Goal: Information Seeking & Learning: Learn about a topic

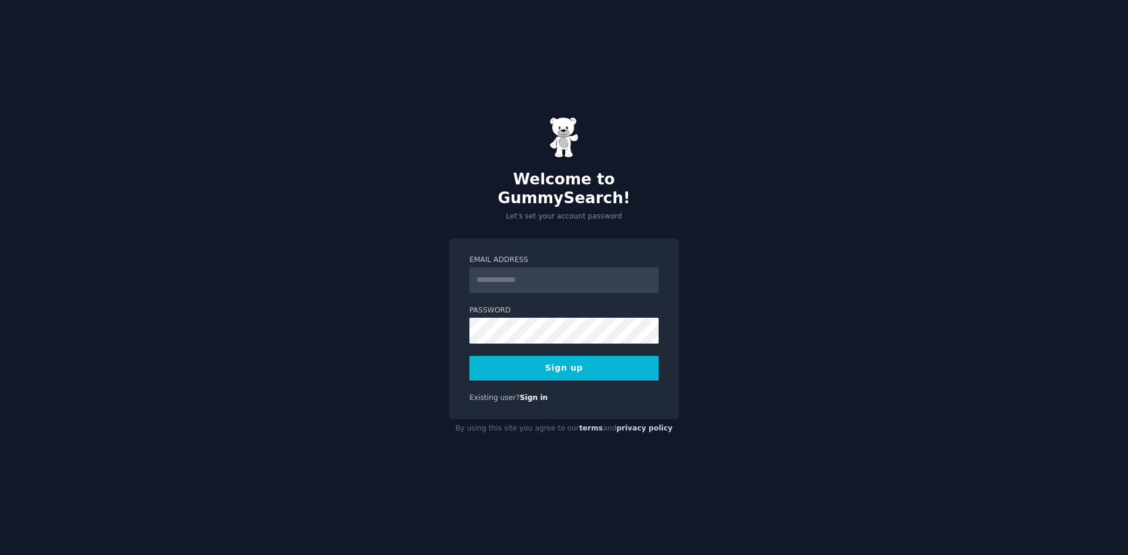
click at [532, 273] on input "Email Address" at bounding box center [564, 280] width 189 height 26
type input "**********"
click at [575, 364] on button "Sign up" at bounding box center [564, 368] width 189 height 25
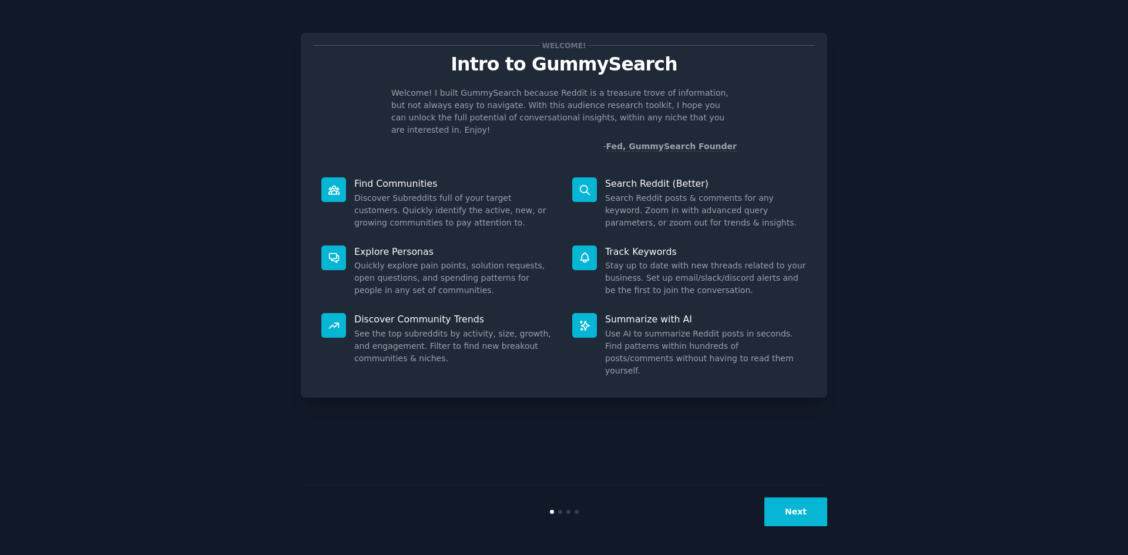
click at [777, 509] on button "Next" at bounding box center [796, 512] width 63 height 29
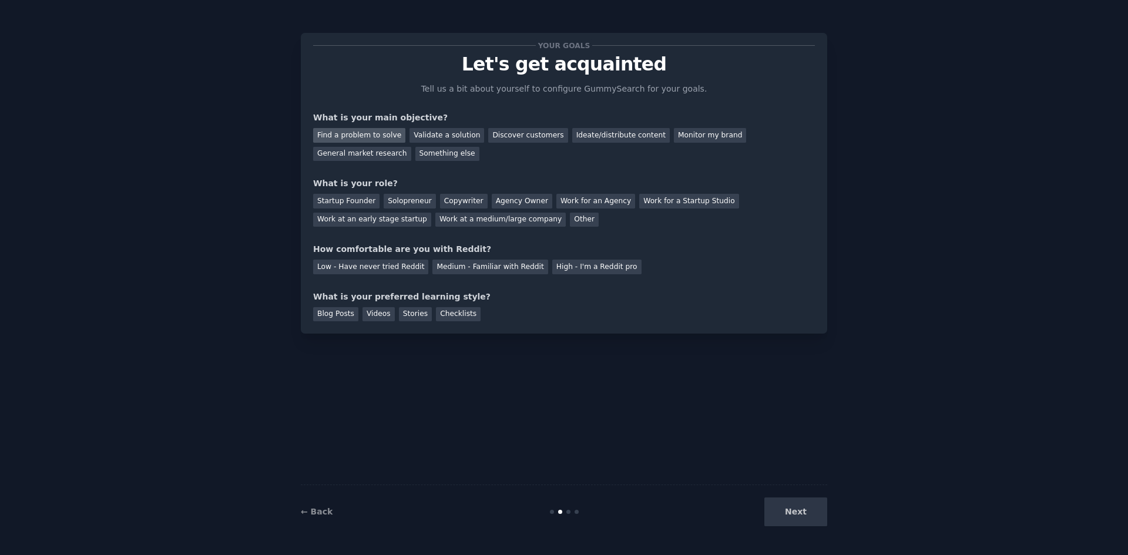
click at [364, 137] on div "Find a problem to solve" at bounding box center [359, 135] width 92 height 15
click at [411, 133] on div "Validate a solution" at bounding box center [447, 135] width 75 height 15
click at [384, 140] on div "Find a problem to solve" at bounding box center [359, 135] width 92 height 15
click at [398, 201] on div "Solopreneur" at bounding box center [410, 201] width 52 height 15
click at [494, 267] on div "Medium - Familiar with Reddit" at bounding box center [490, 267] width 115 height 15
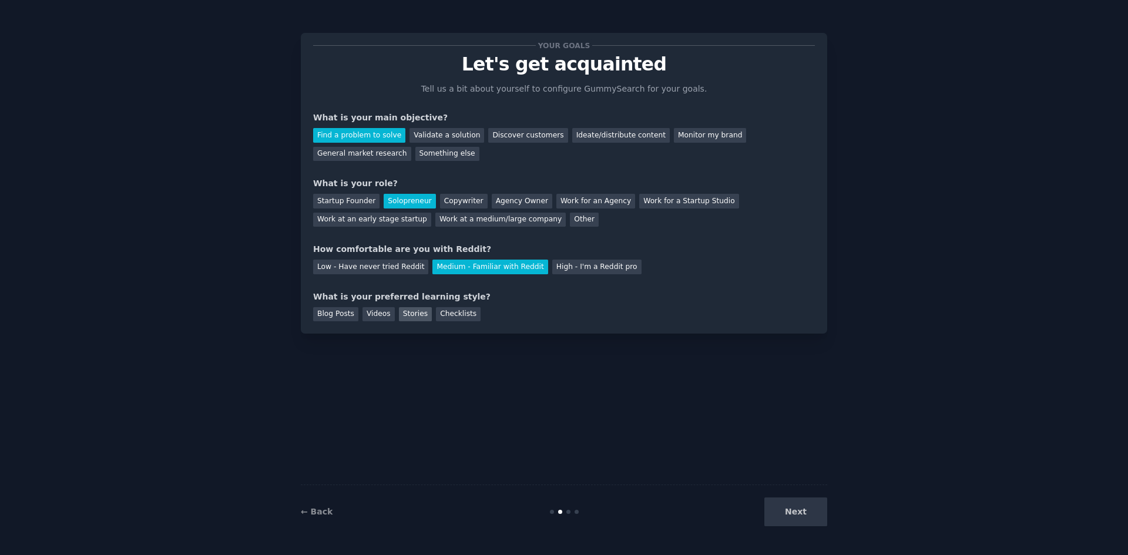
click at [415, 317] on div "Stories" at bounding box center [415, 314] width 33 height 15
click at [787, 502] on button "Next" at bounding box center [796, 512] width 63 height 29
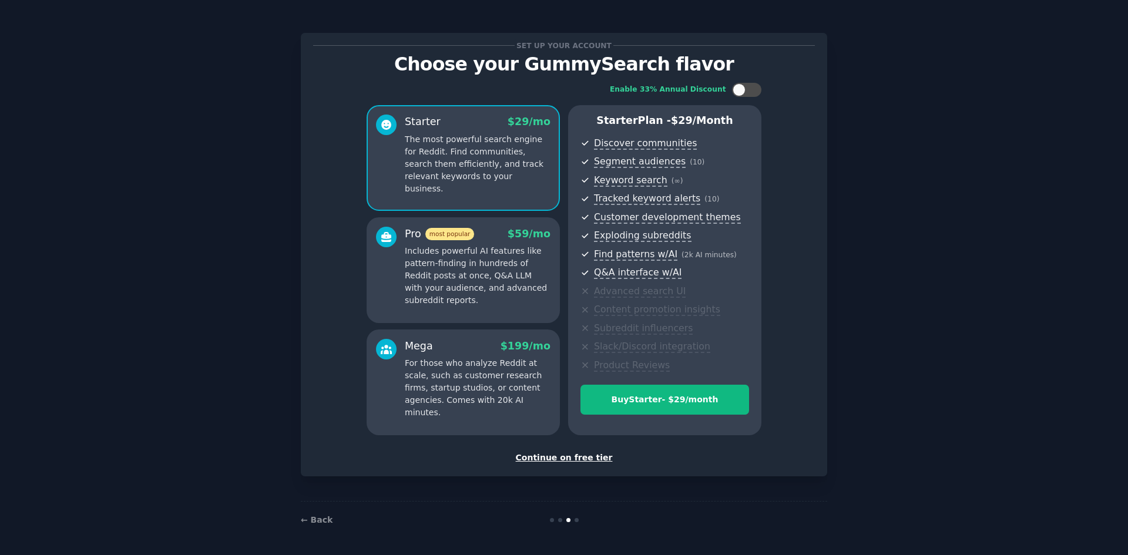
click at [575, 461] on div "Continue on free tier" at bounding box center [564, 458] width 502 height 12
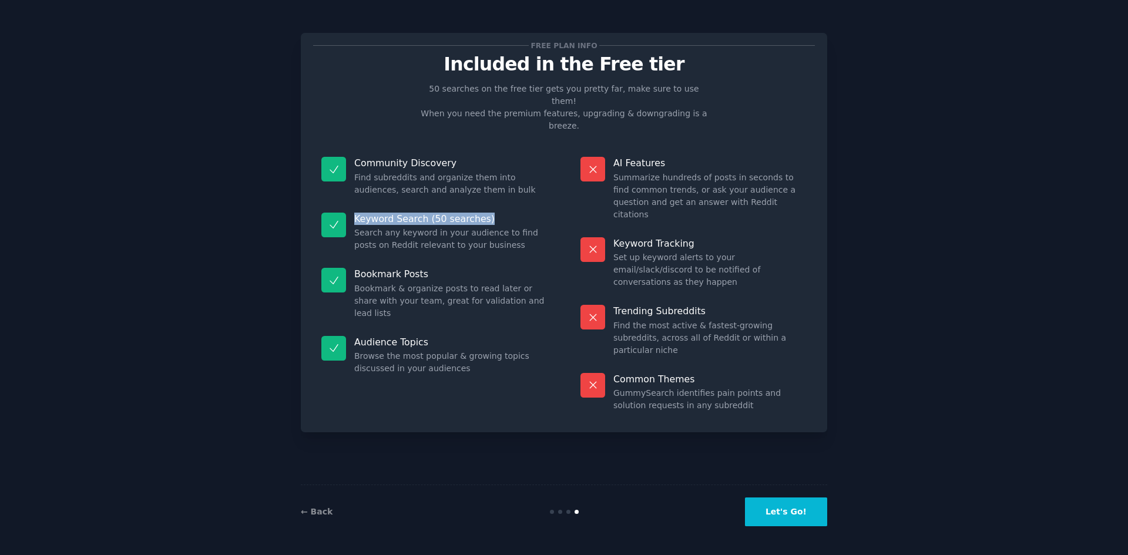
drag, startPoint x: 343, startPoint y: 195, endPoint x: 491, endPoint y: 186, distance: 148.3
click at [491, 205] on div "Keyword Search (50 searches) Search any keyword in your audience to find posts …" at bounding box center [434, 233] width 243 height 56
click at [525, 213] on p "Keyword Search (50 searches)" at bounding box center [450, 219] width 193 height 12
drag, startPoint x: 357, startPoint y: 247, endPoint x: 454, endPoint y: 246, distance: 97.0
click at [454, 268] on p "Bookmark Posts" at bounding box center [450, 274] width 193 height 12
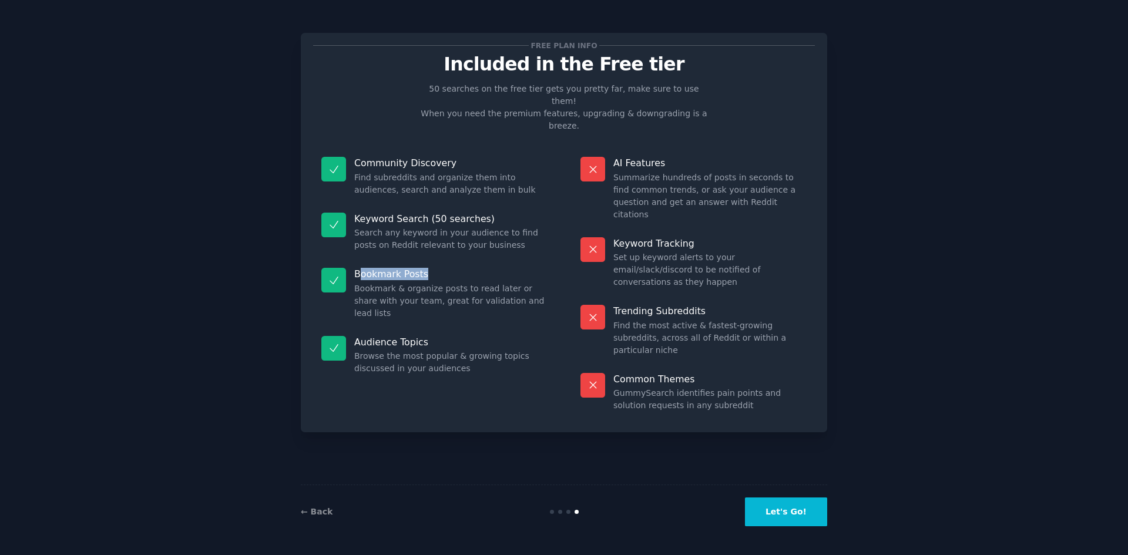
click at [454, 268] on p "Bookmark Posts" at bounding box center [450, 274] width 193 height 12
click at [529, 336] on dt "Audience Topics" at bounding box center [434, 342] width 226 height 12
click at [529, 336] on p "Audience Topics" at bounding box center [450, 342] width 193 height 12
drag, startPoint x: 417, startPoint y: 322, endPoint x: 452, endPoint y: 327, distance: 35.7
click at [452, 350] on dd "Browse the most popular & growing topics discussed in your audiences" at bounding box center [450, 362] width 193 height 25
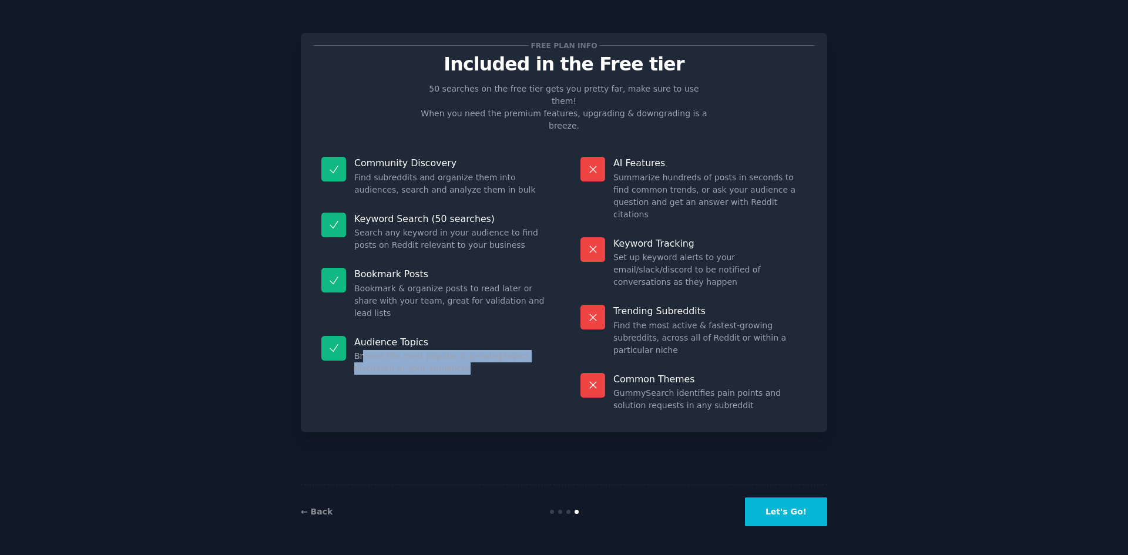
click at [452, 350] on dd "Browse the most popular & growing topics discussed in your audiences" at bounding box center [450, 362] width 193 height 25
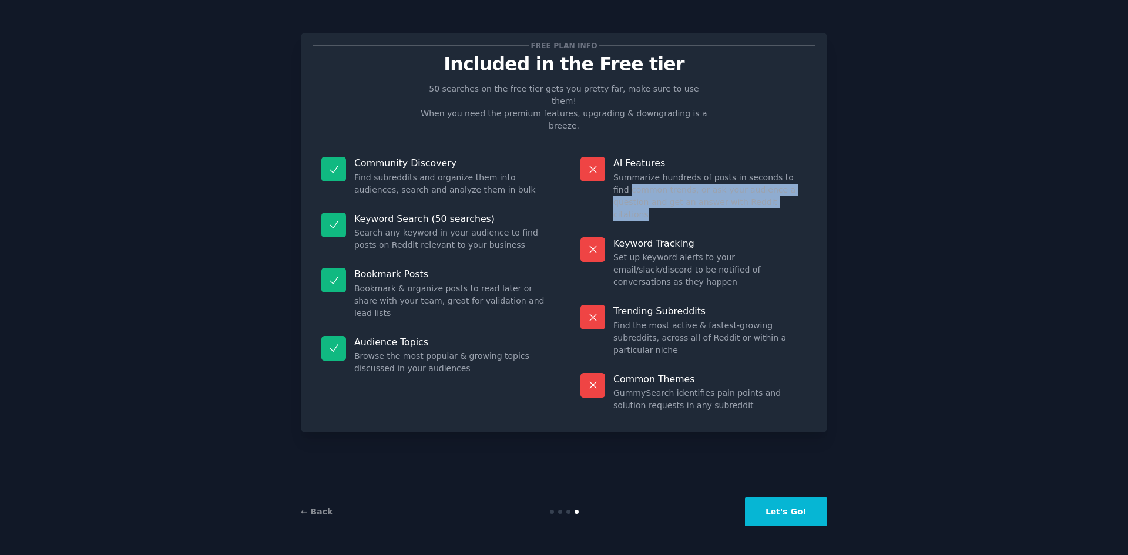
drag, startPoint x: 596, startPoint y: 170, endPoint x: 772, endPoint y: 178, distance: 176.5
click at [772, 178] on div "AI Features Summarize hundreds of posts in seconds to find common trends, or as…" at bounding box center [693, 189] width 243 height 81
click at [772, 178] on dd "Summarize hundreds of posts in seconds to find common trends, or ask your audie…" at bounding box center [710, 196] width 193 height 49
click at [788, 514] on button "Let's Go!" at bounding box center [786, 512] width 82 height 29
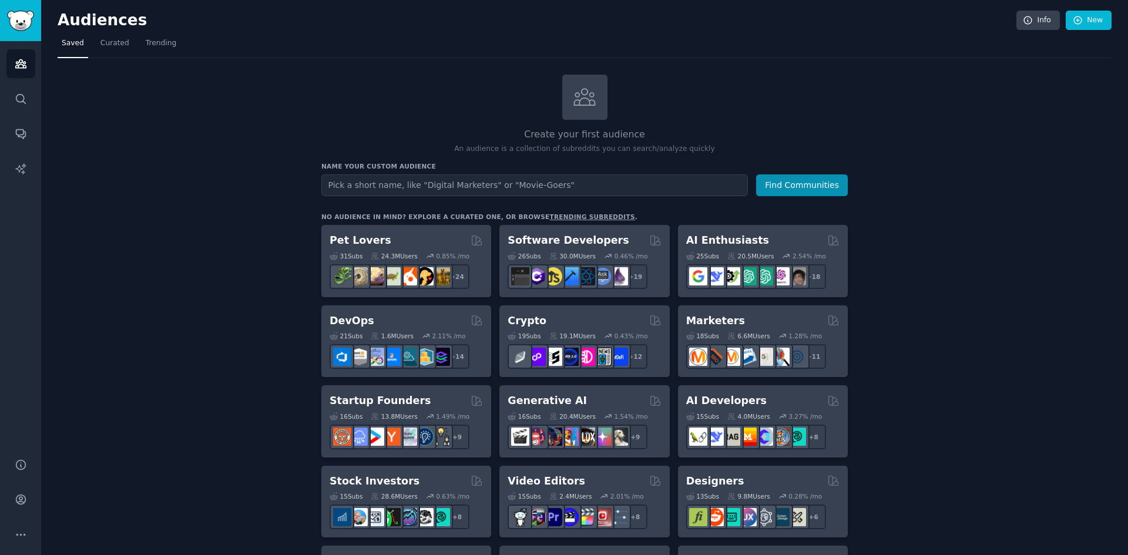
click at [507, 180] on input "text" at bounding box center [534, 186] width 427 height 22
type input "business"
click at [790, 190] on button "Find Communities" at bounding box center [802, 186] width 92 height 22
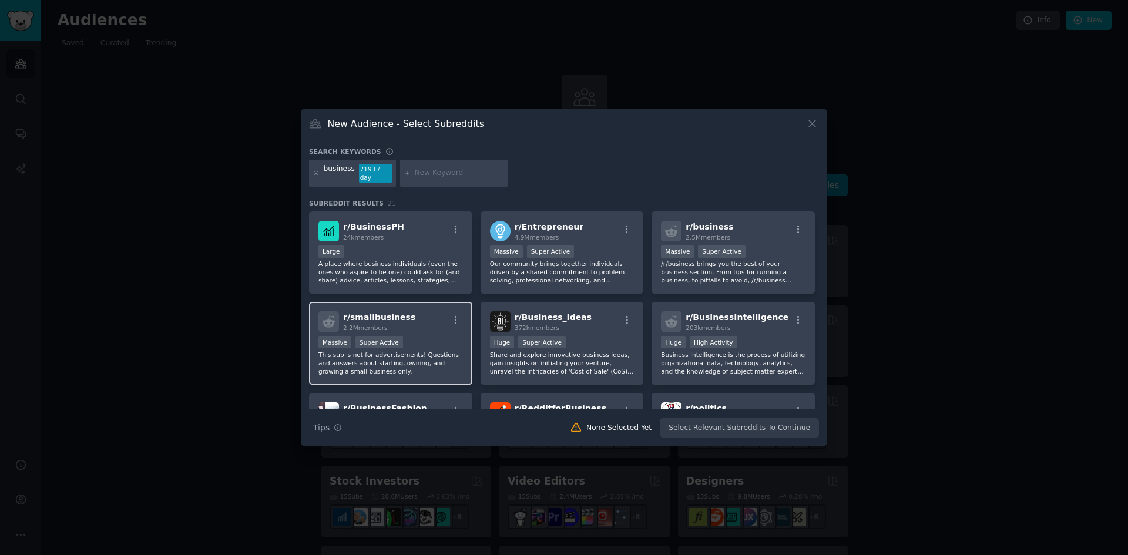
click at [415, 327] on div "r/ smallbusiness 2.2M members" at bounding box center [391, 321] width 145 height 21
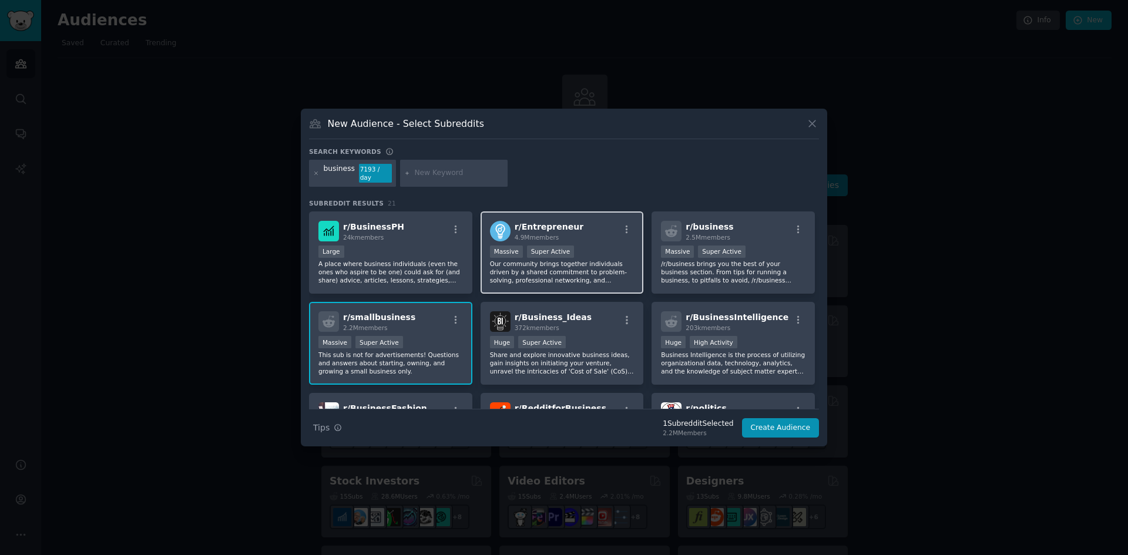
click at [590, 252] on div ">= 95th percentile for submissions / day Massive Super Active" at bounding box center [562, 253] width 145 height 15
click at [325, 173] on div "business" at bounding box center [339, 173] width 31 height 19
click at [428, 176] on input "text" at bounding box center [458, 173] width 89 height 11
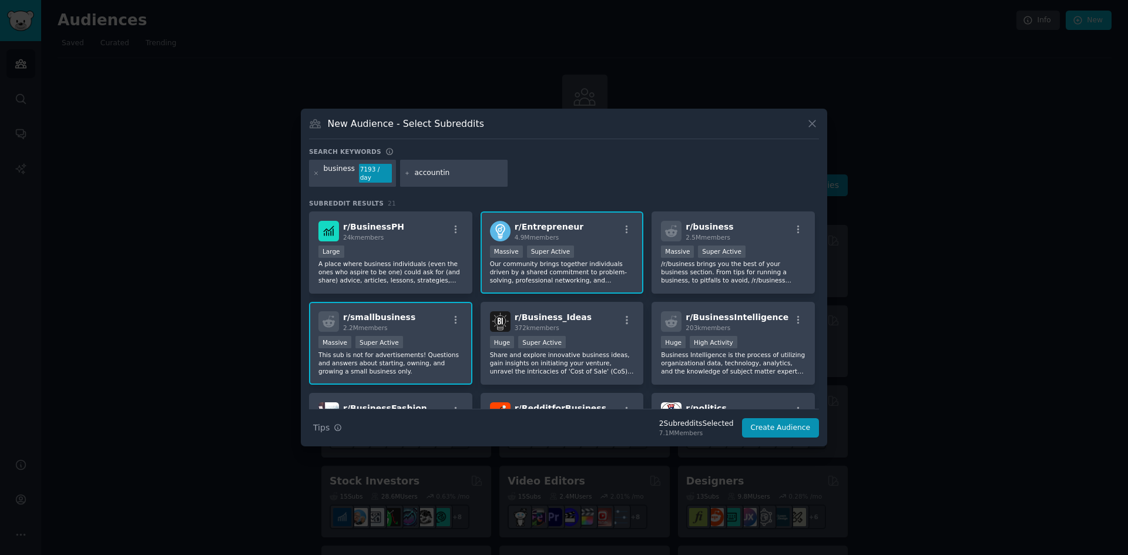
type input "accounting"
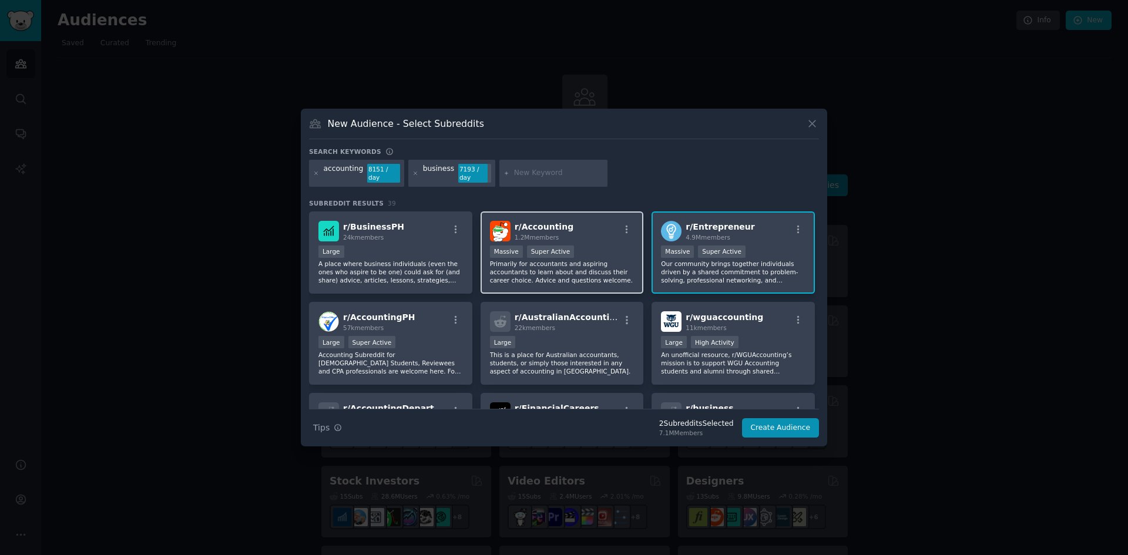
click at [599, 265] on p "Primarily for accountants and aspiring accountants to learn about and discuss t…" at bounding box center [562, 272] width 145 height 25
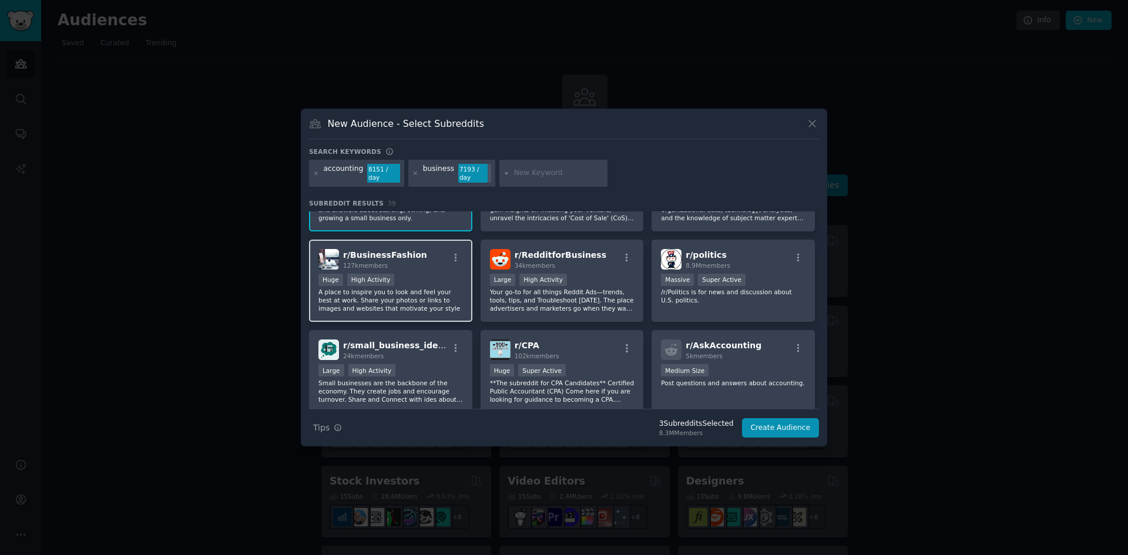
scroll to position [353, 0]
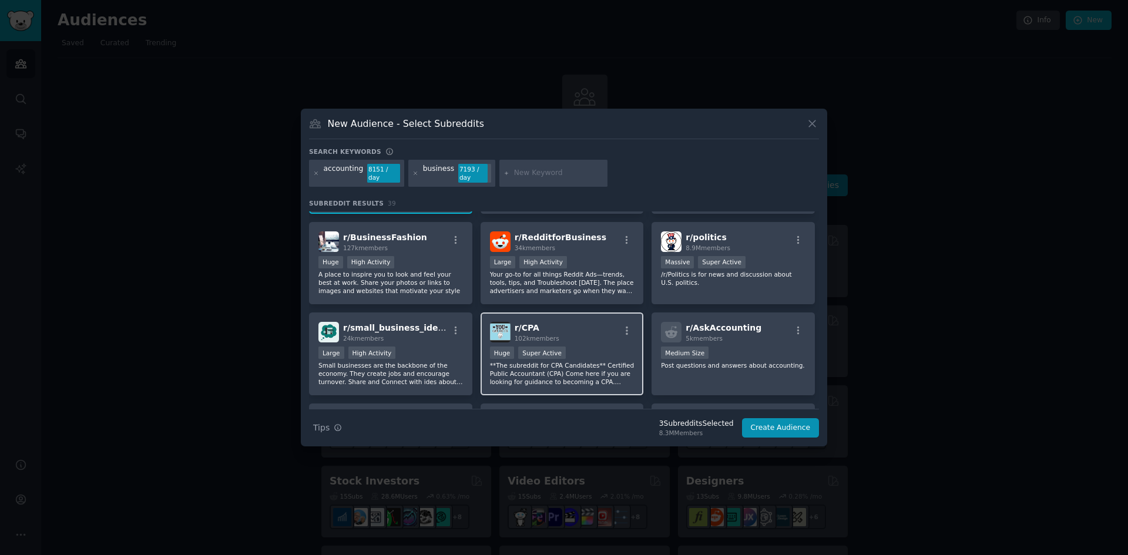
click at [587, 349] on div "Huge Super Active" at bounding box center [562, 354] width 145 height 15
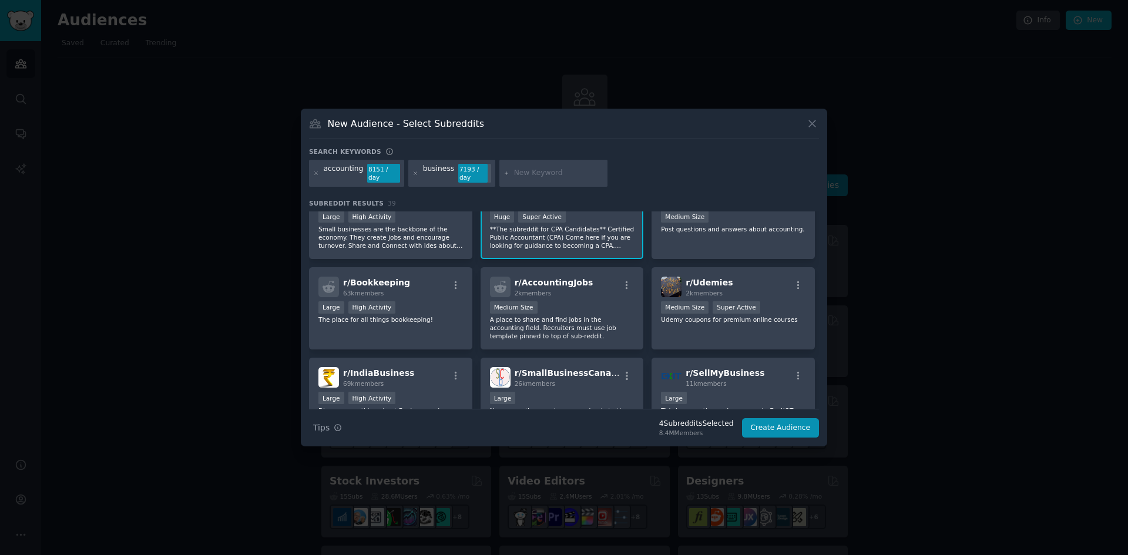
scroll to position [529, 0]
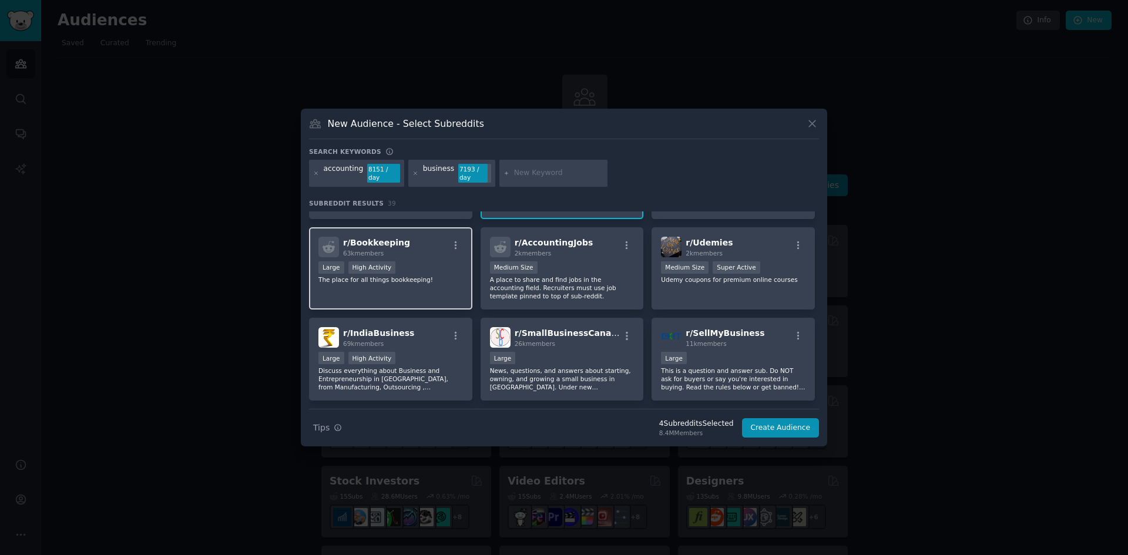
click at [425, 269] on div "Large High Activity" at bounding box center [391, 269] width 145 height 15
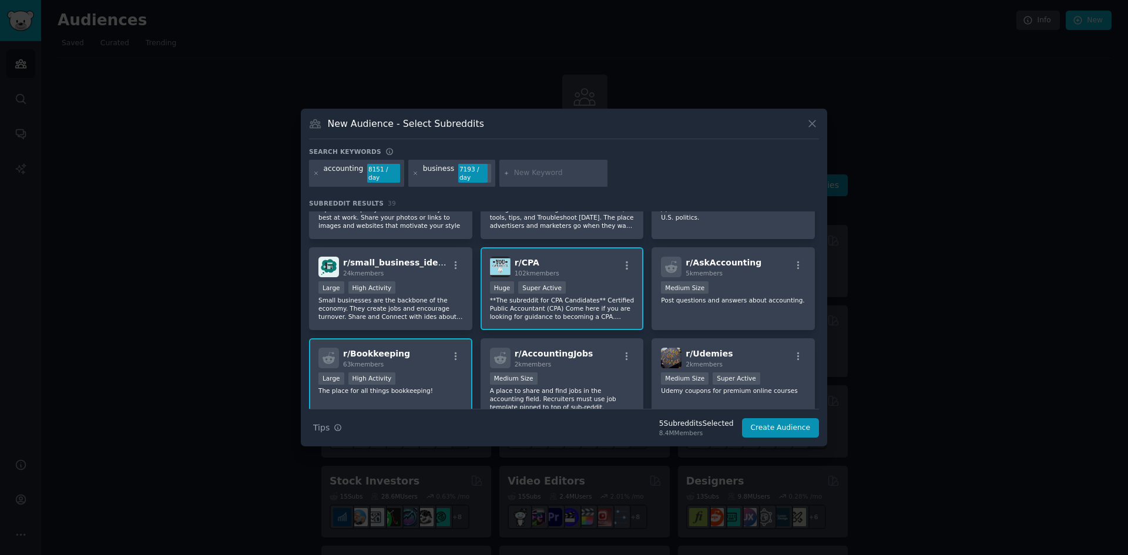
scroll to position [294, 0]
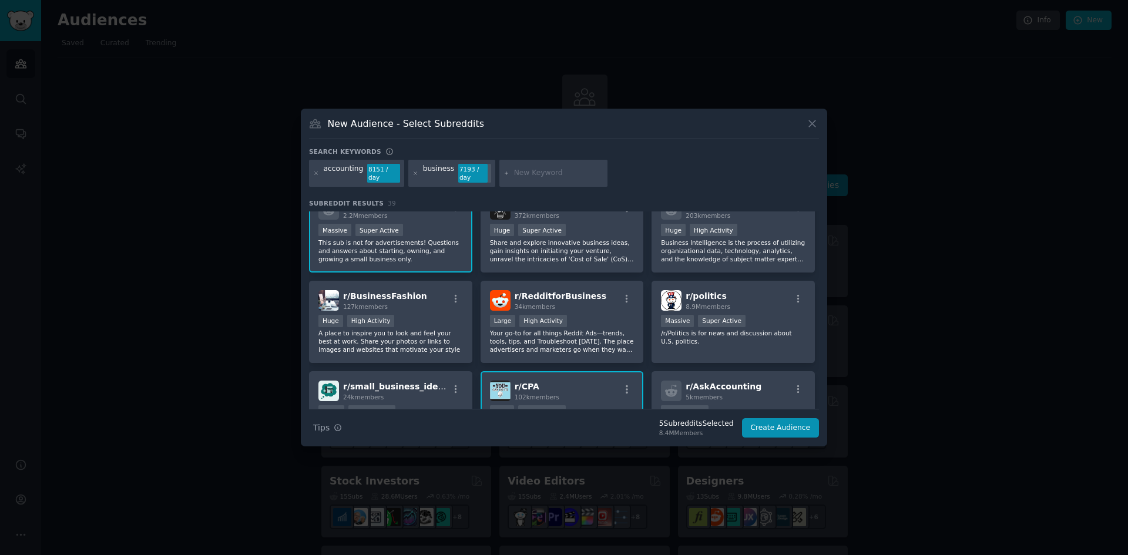
click at [534, 172] on input "text" at bounding box center [558, 173] width 89 height 11
type input "tax"
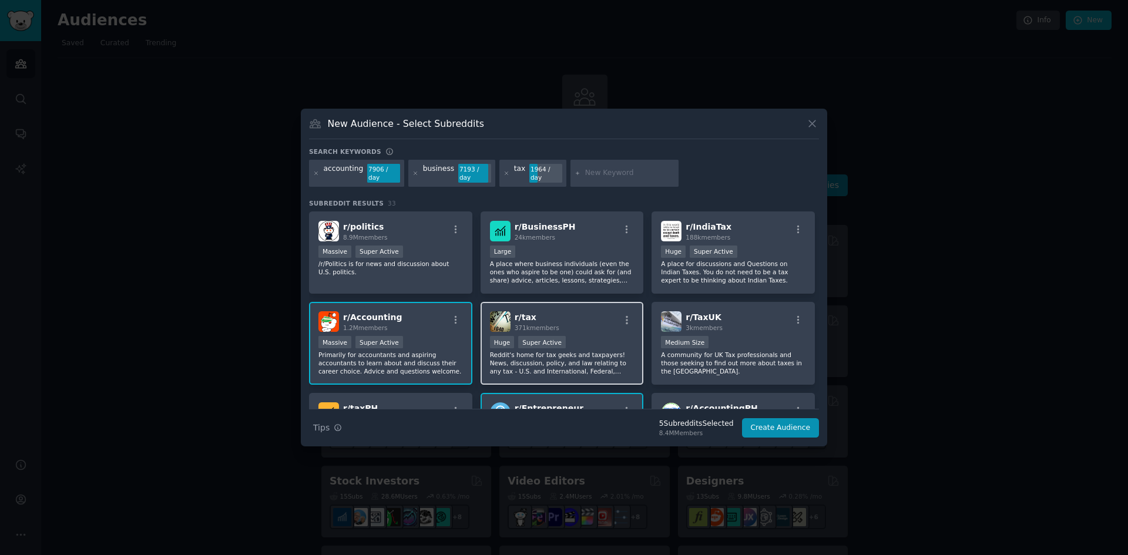
click at [582, 328] on div "r/ tax 371k members" at bounding box center [562, 321] width 145 height 21
click at [606, 169] on input "text" at bounding box center [629, 173] width 89 height 11
type input "personalfinance"
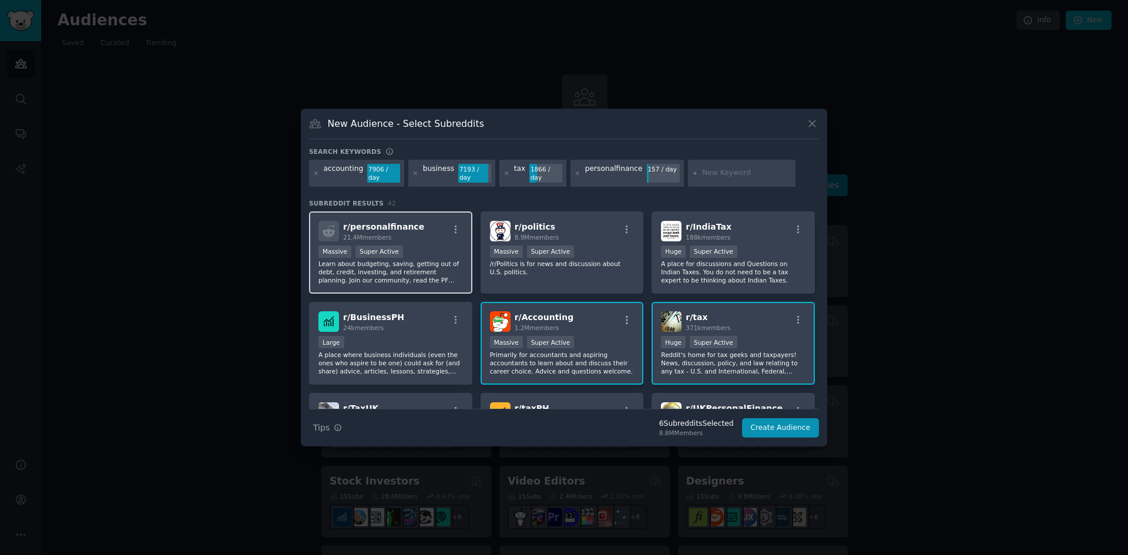
click at [424, 240] on div "r/ personalfinance 21.4M members >= 95th percentile for submissions / day Massi…" at bounding box center [390, 253] width 163 height 83
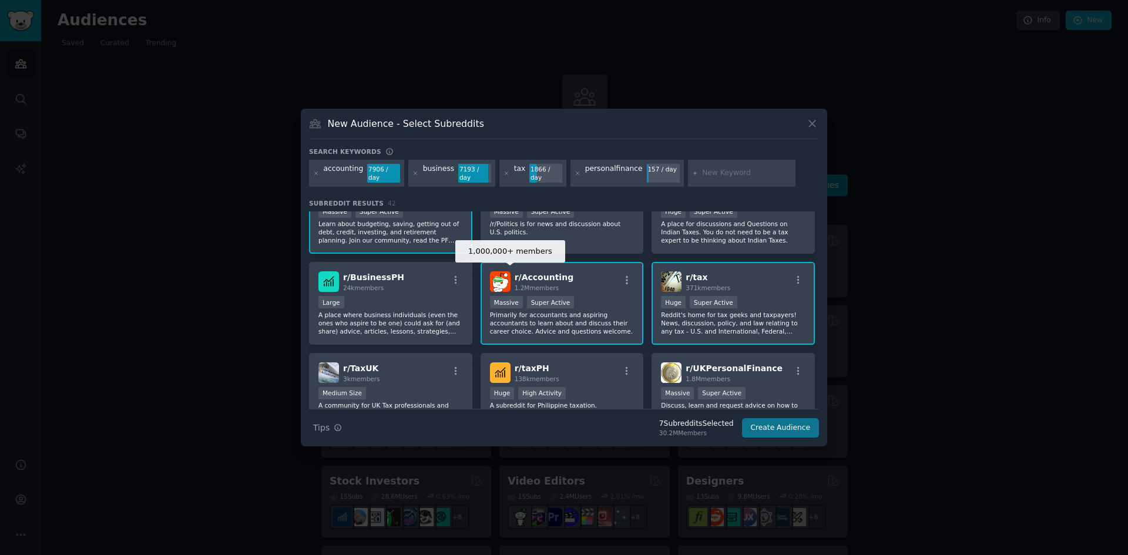
scroll to position [59, 0]
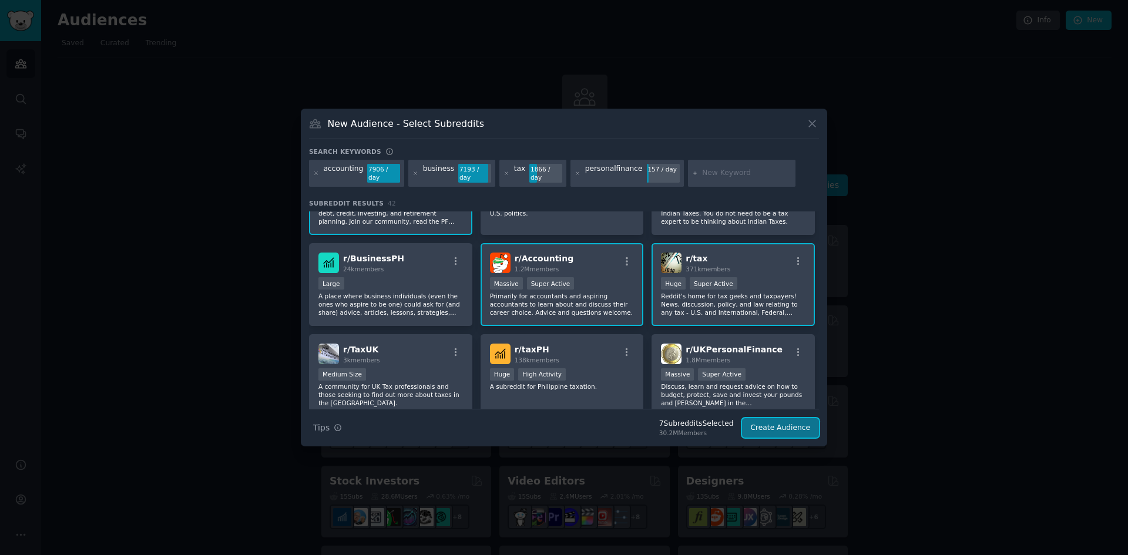
click at [801, 428] on button "Create Audience" at bounding box center [781, 428] width 78 height 20
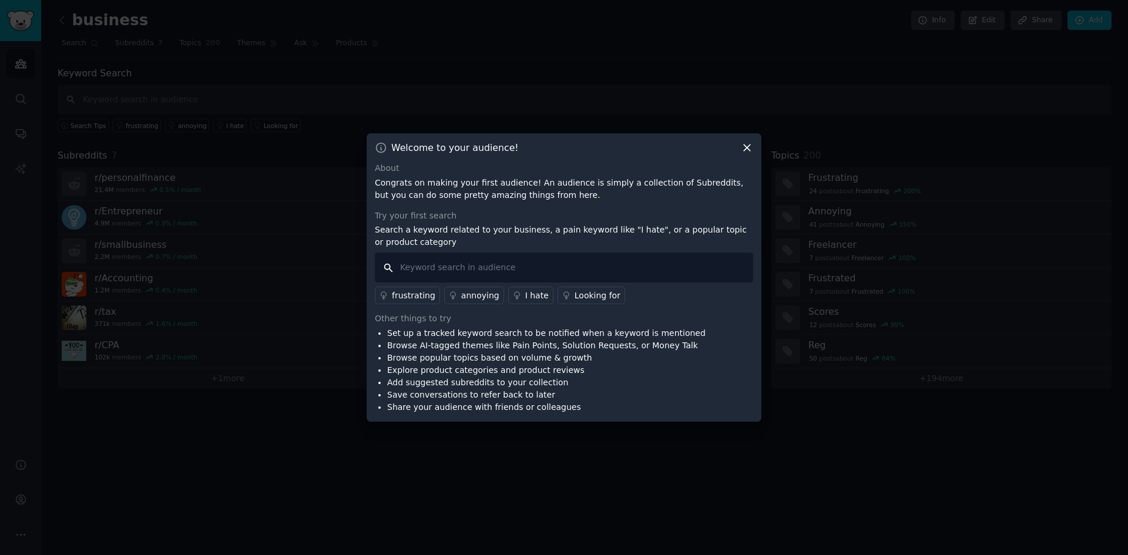
click at [501, 273] on input "text" at bounding box center [564, 268] width 378 height 30
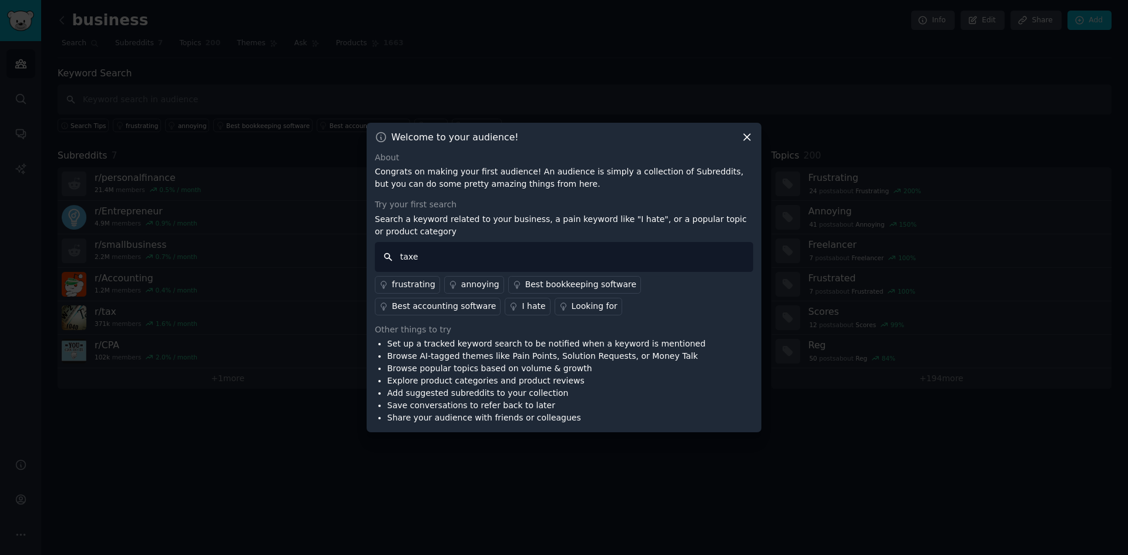
type input "taxes"
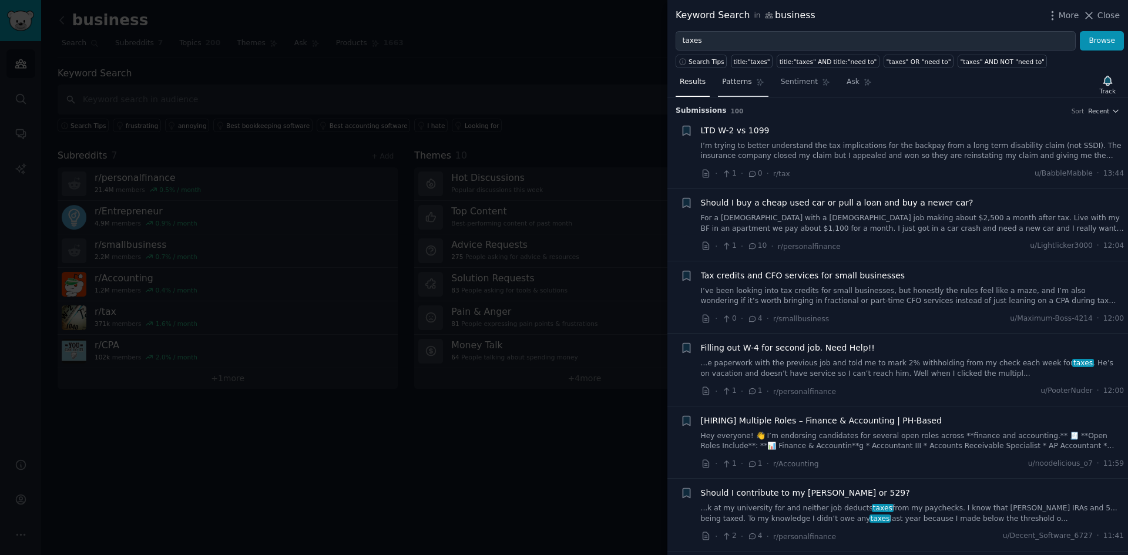
click at [749, 81] on link "Patterns" at bounding box center [743, 85] width 50 height 24
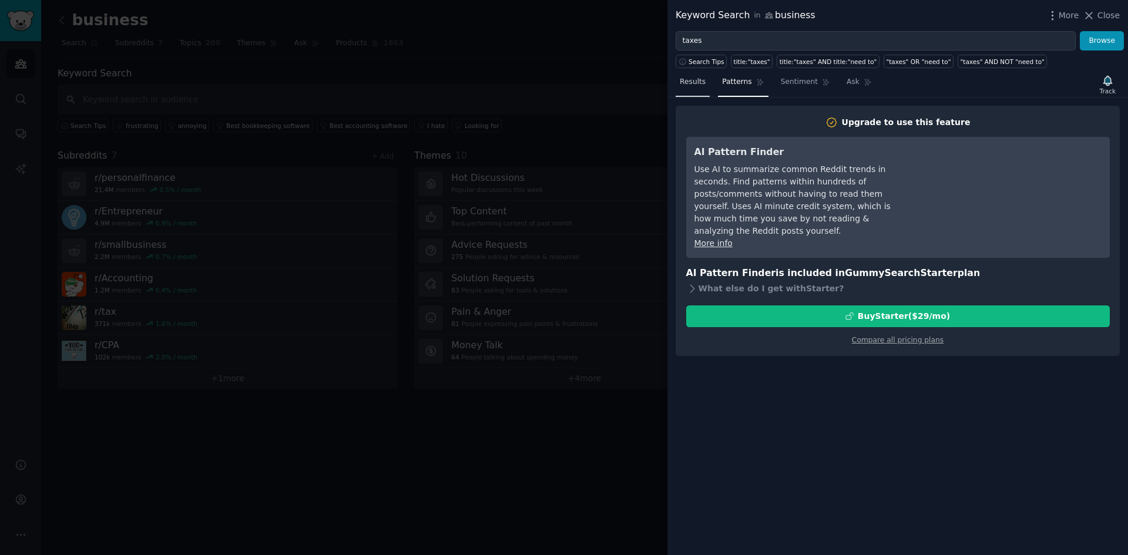
click at [700, 89] on link "Results" at bounding box center [693, 85] width 34 height 24
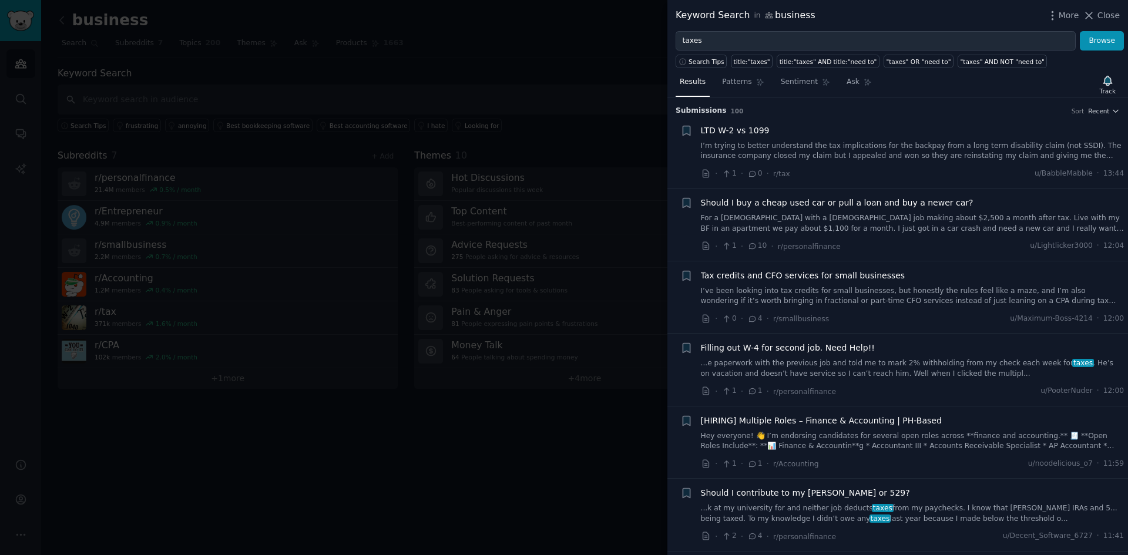
click at [606, 85] on div at bounding box center [564, 277] width 1128 height 555
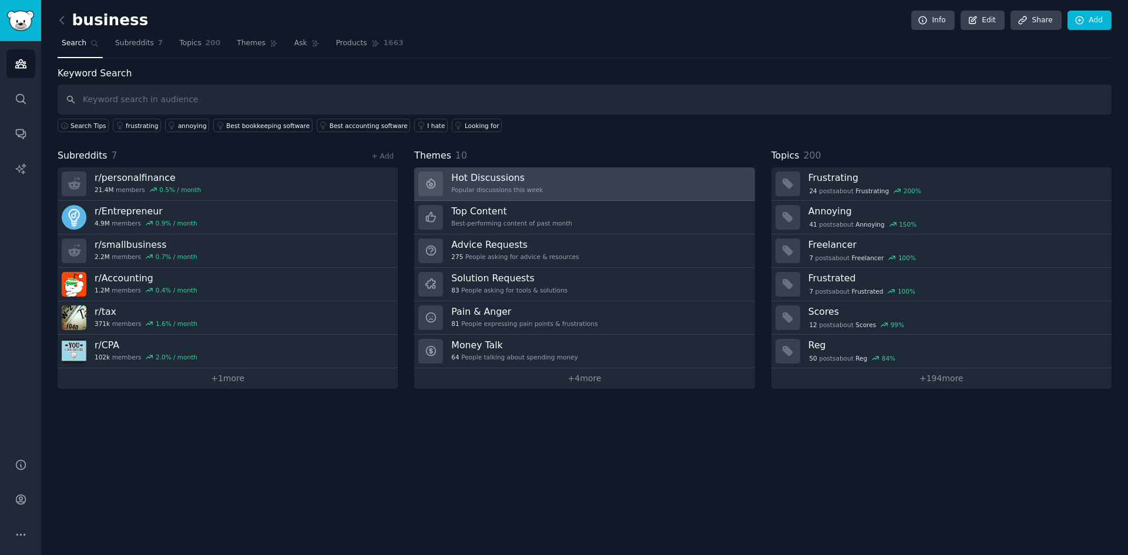
click at [561, 185] on link "Hot Discussions Popular discussions this week" at bounding box center [584, 183] width 340 height 33
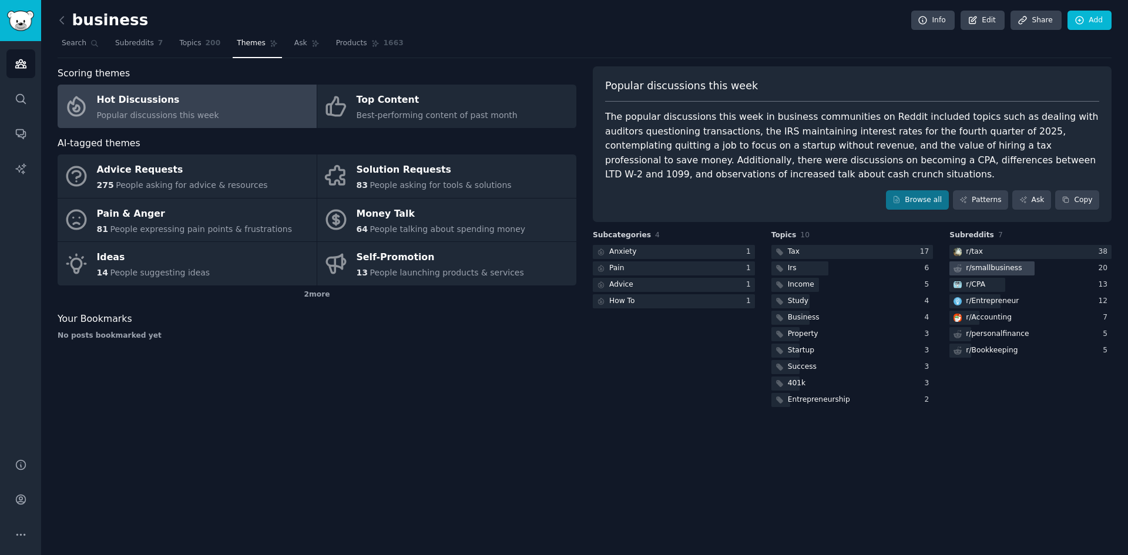
click at [1013, 264] on div "r/ smallbusiness" at bounding box center [994, 268] width 56 height 11
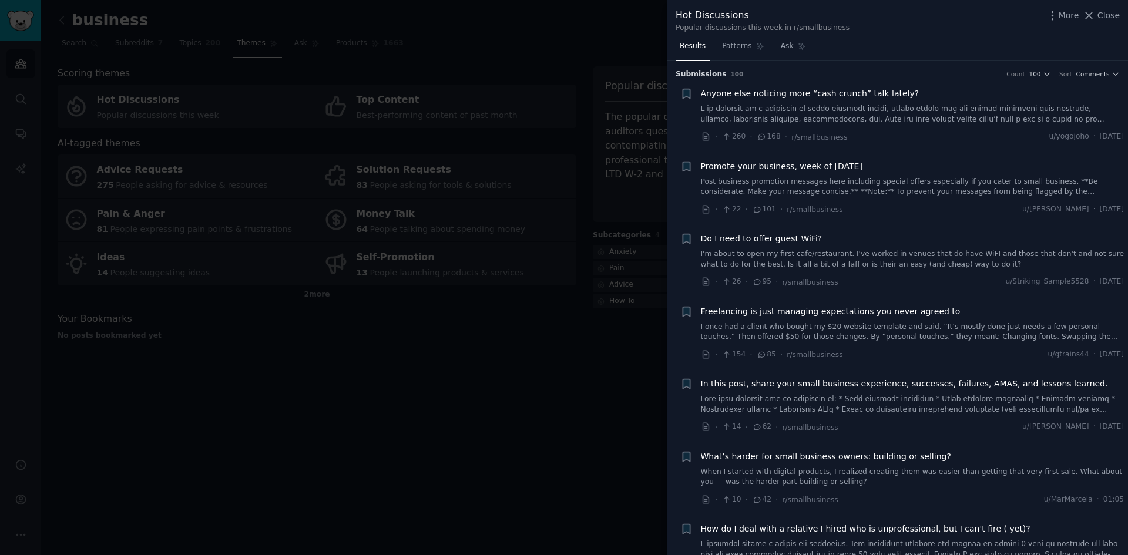
click at [571, 29] on div at bounding box center [564, 277] width 1128 height 555
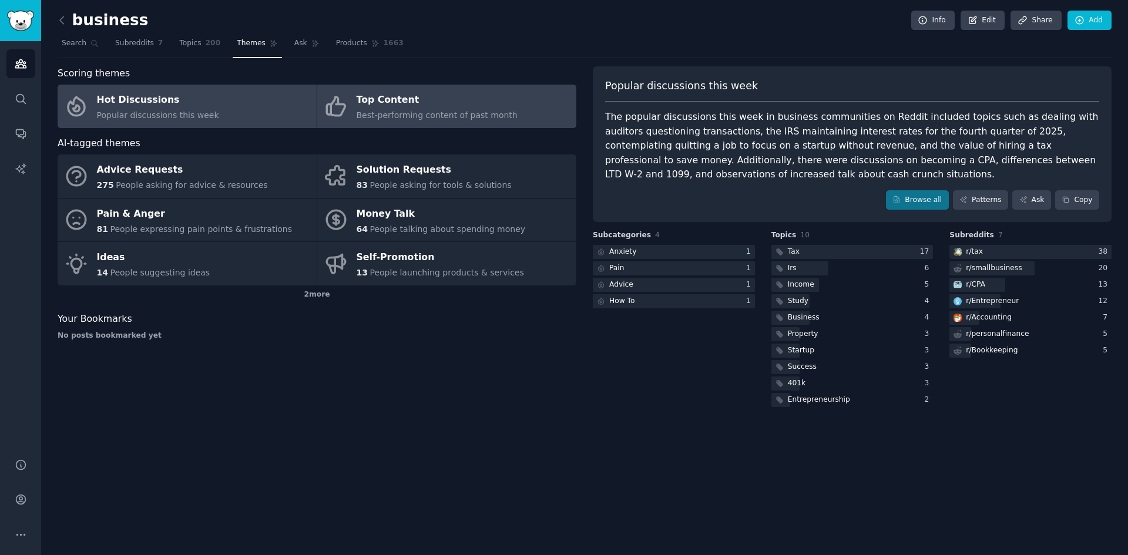
click at [467, 109] on div "Best-performing content of past month" at bounding box center [437, 115] width 161 height 12
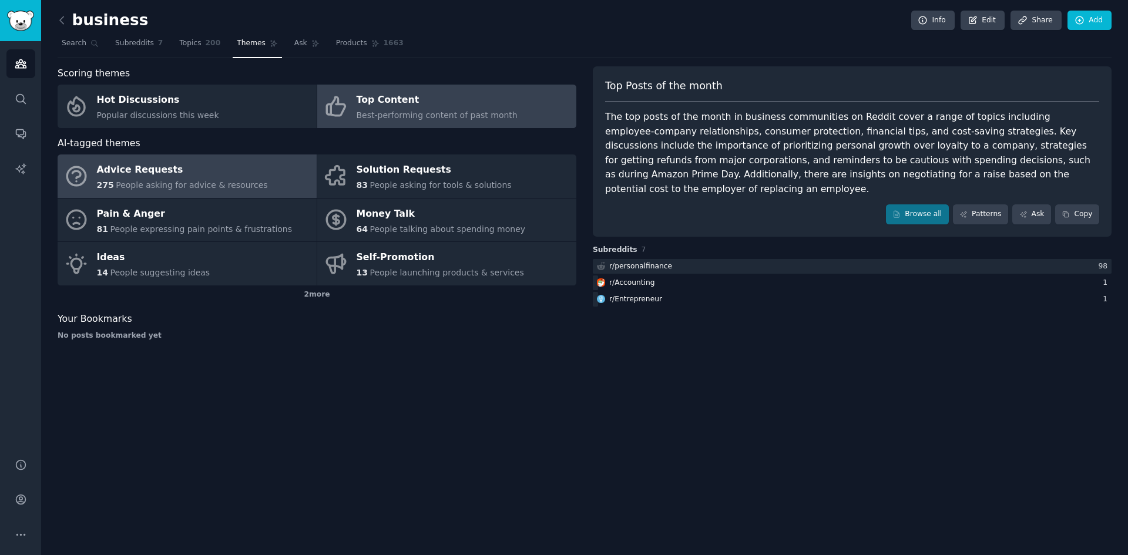
click at [192, 182] on span "People asking for advice & resources" at bounding box center [192, 184] width 152 height 9
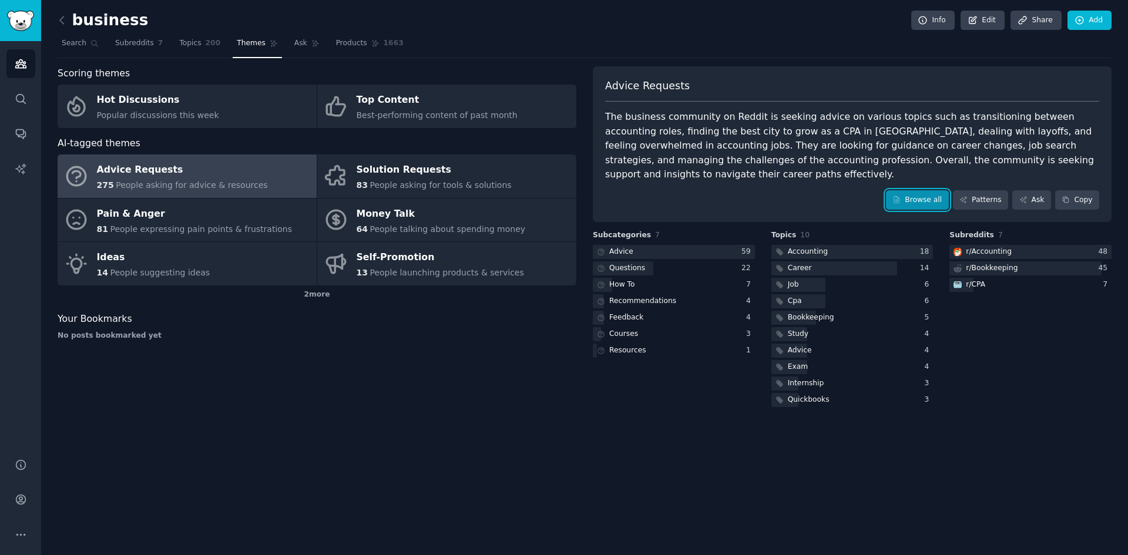
click at [932, 190] on link "Browse all" at bounding box center [917, 200] width 63 height 20
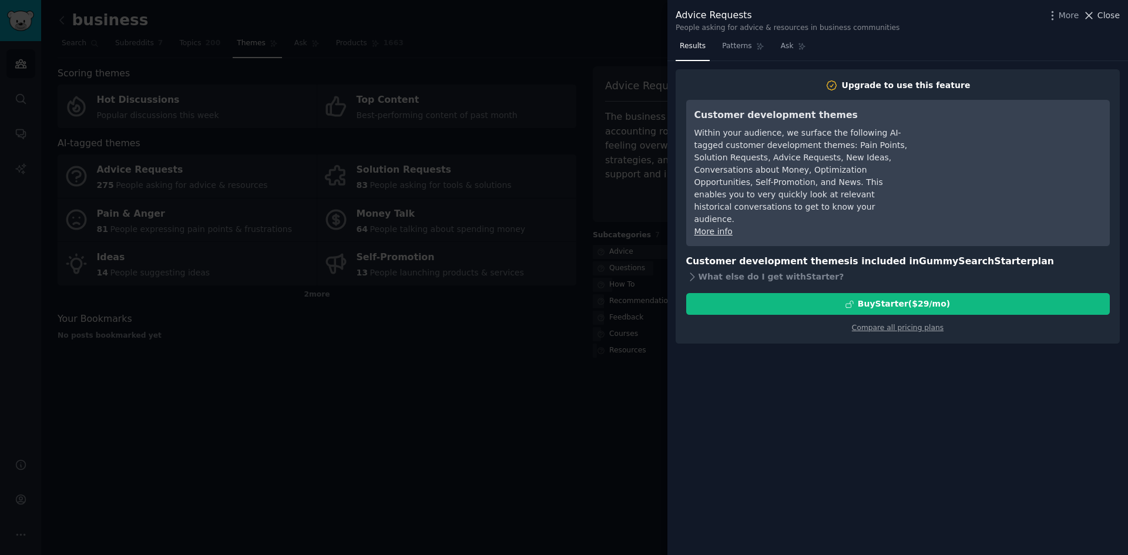
click at [1095, 11] on icon at bounding box center [1089, 15] width 12 height 12
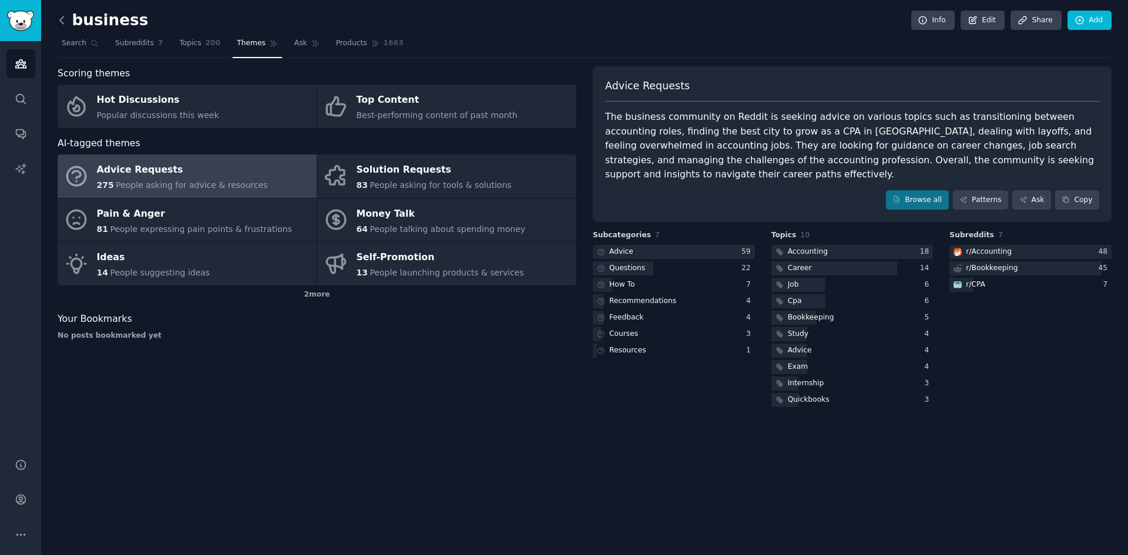
click at [62, 25] on icon at bounding box center [62, 20] width 12 height 12
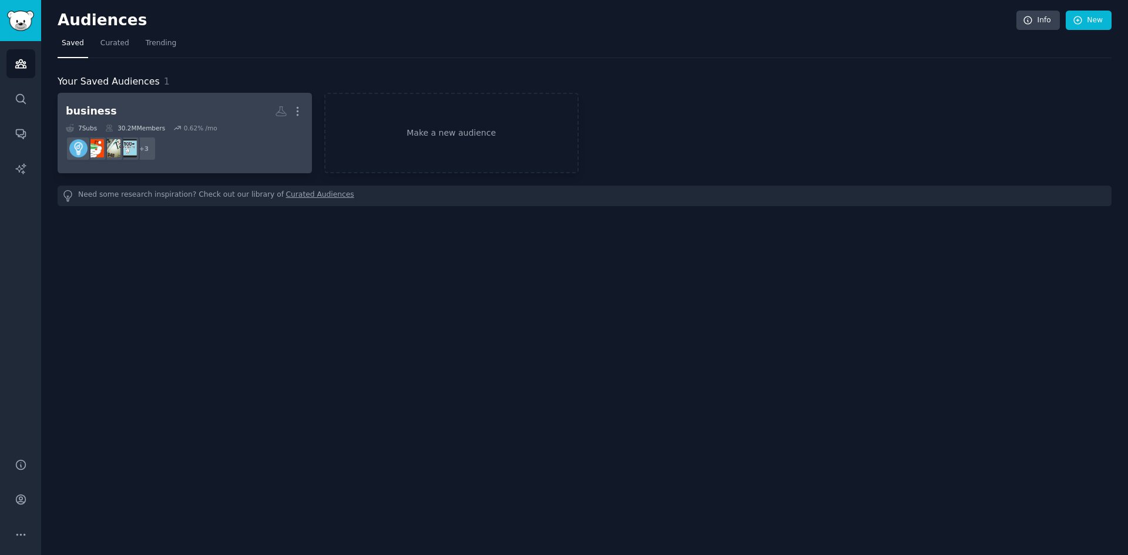
click at [214, 146] on dd "+ 3" at bounding box center [185, 148] width 238 height 33
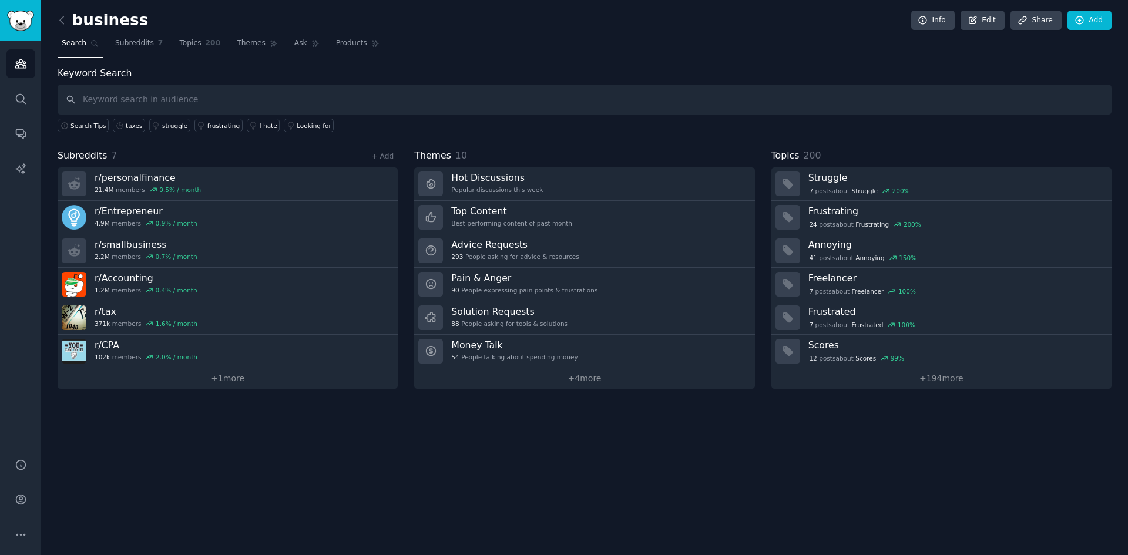
click at [224, 103] on input "text" at bounding box center [585, 100] width 1054 height 30
click at [219, 106] on input "text" at bounding box center [585, 100] width 1054 height 30
type input "business problems"
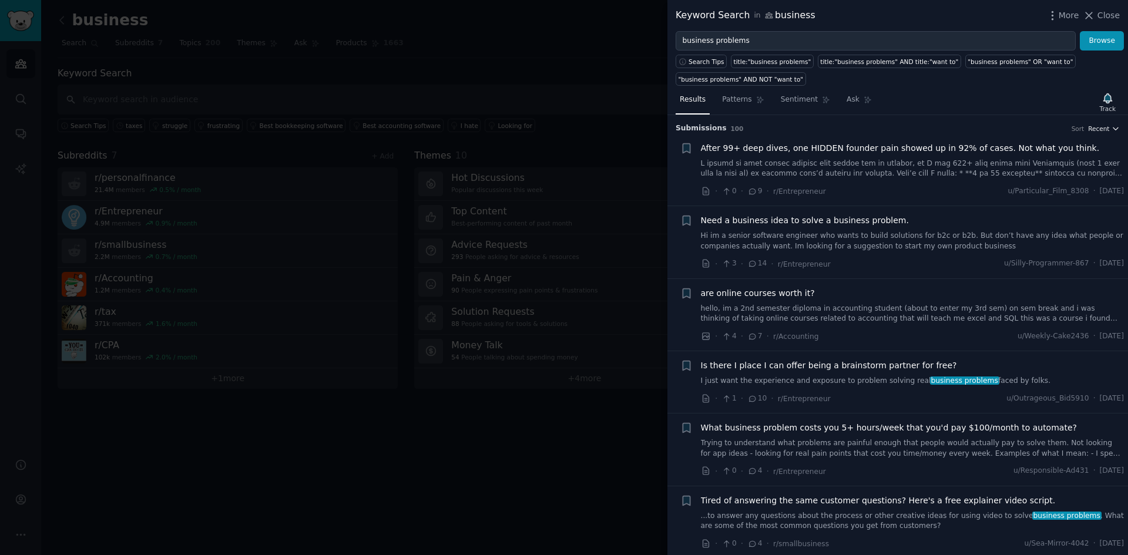
click at [1112, 129] on icon "button" at bounding box center [1116, 129] width 8 height 8
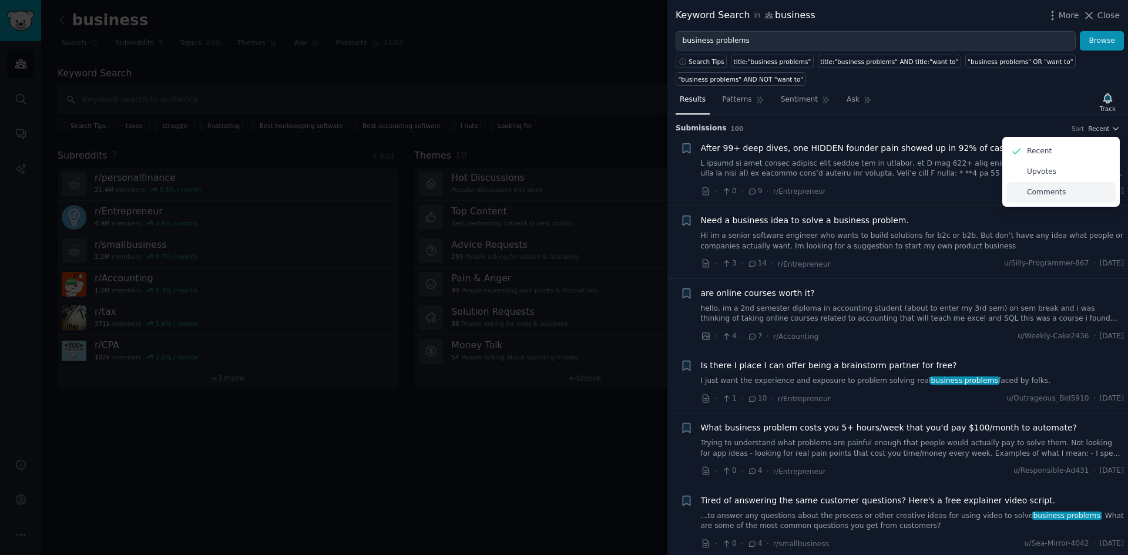
click at [1051, 198] on div "Comments" at bounding box center [1061, 192] width 109 height 21
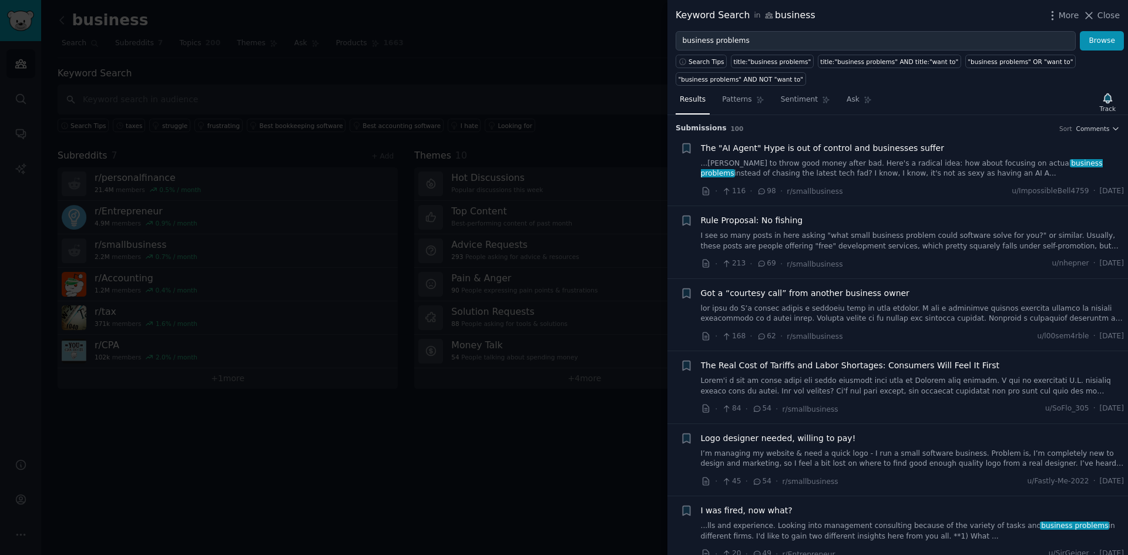
click at [580, 32] on div at bounding box center [564, 277] width 1128 height 555
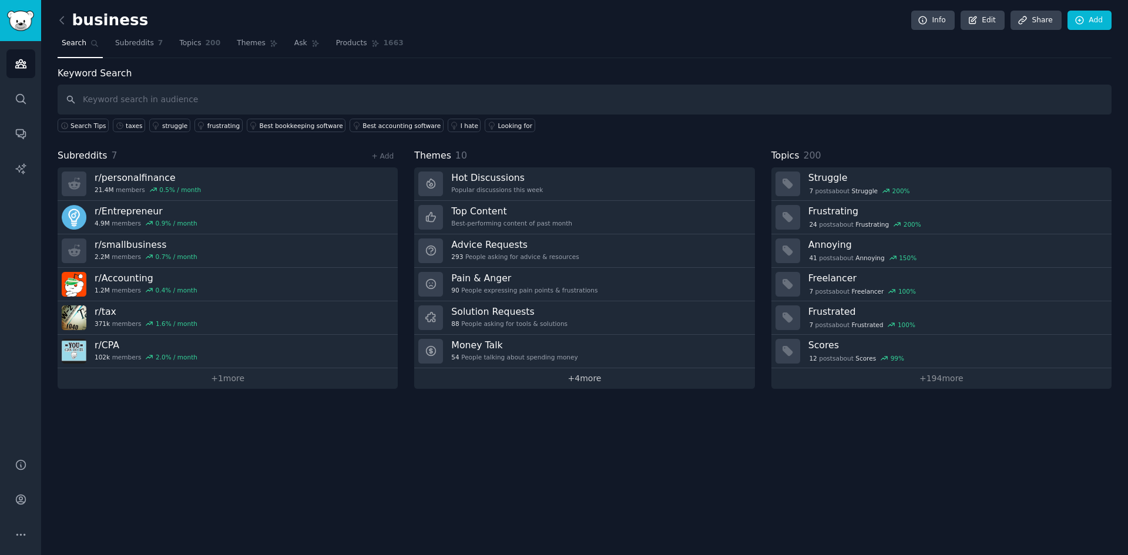
click at [578, 376] on link "+ 4 more" at bounding box center [584, 378] width 340 height 21
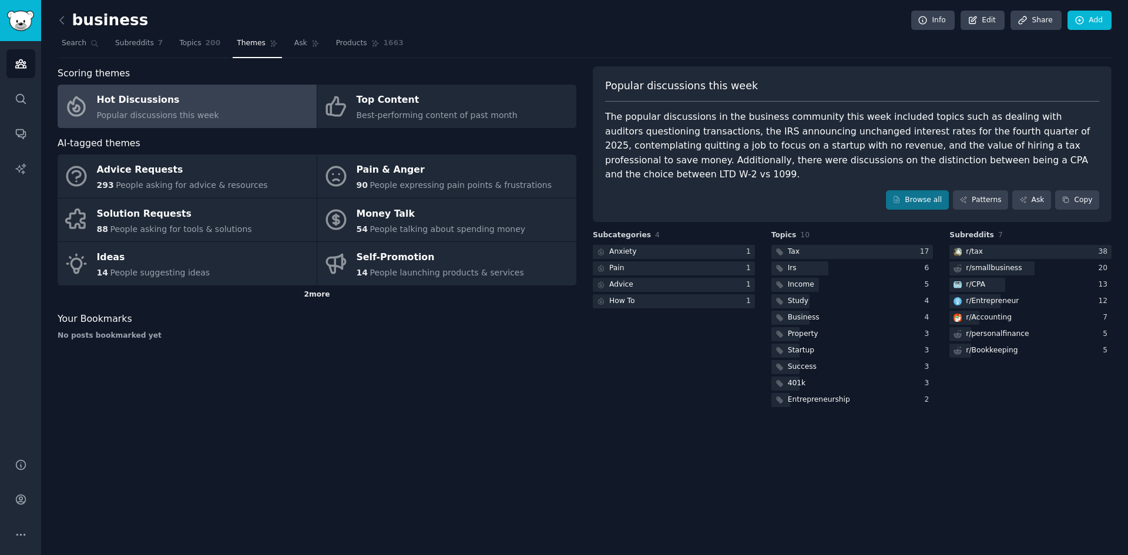
click at [323, 295] on div "2 more" at bounding box center [317, 295] width 519 height 19
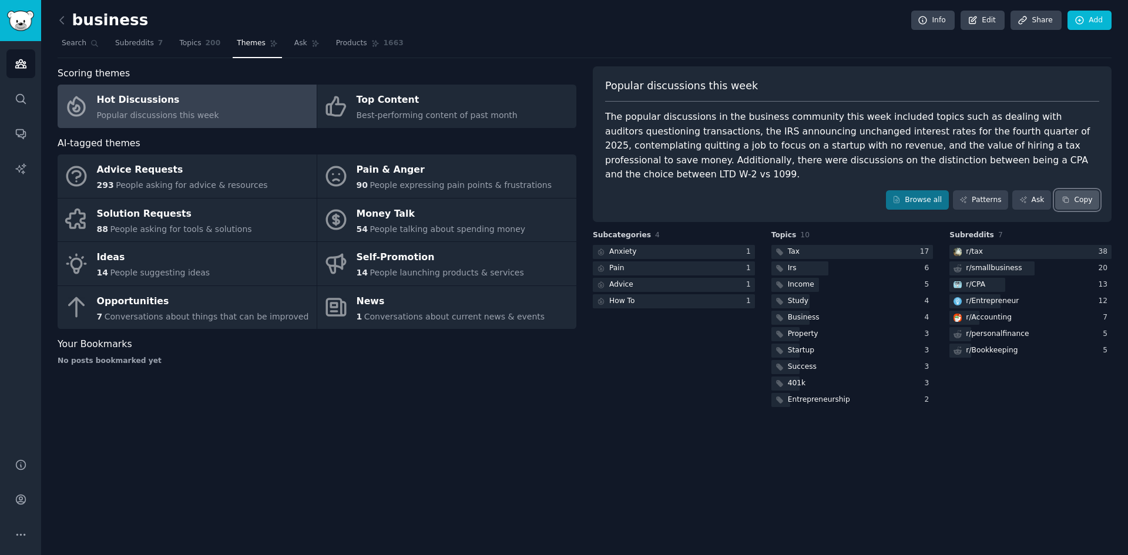
click at [1081, 190] on button "Copy" at bounding box center [1077, 200] width 44 height 20
click at [142, 46] on span "Subreddits" at bounding box center [134, 43] width 39 height 11
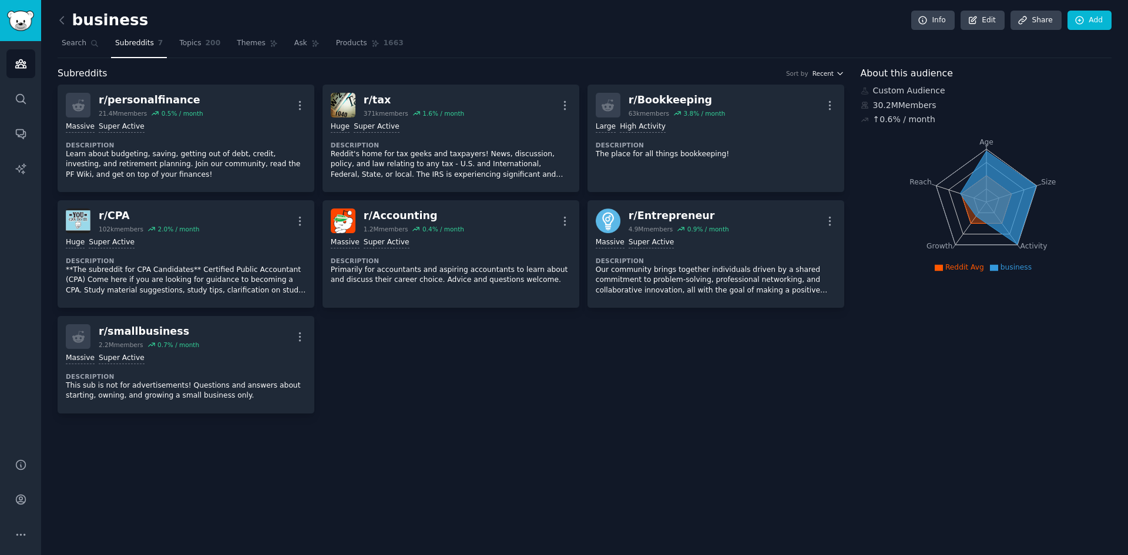
click at [838, 69] on icon "button" at bounding box center [840, 73] width 8 height 8
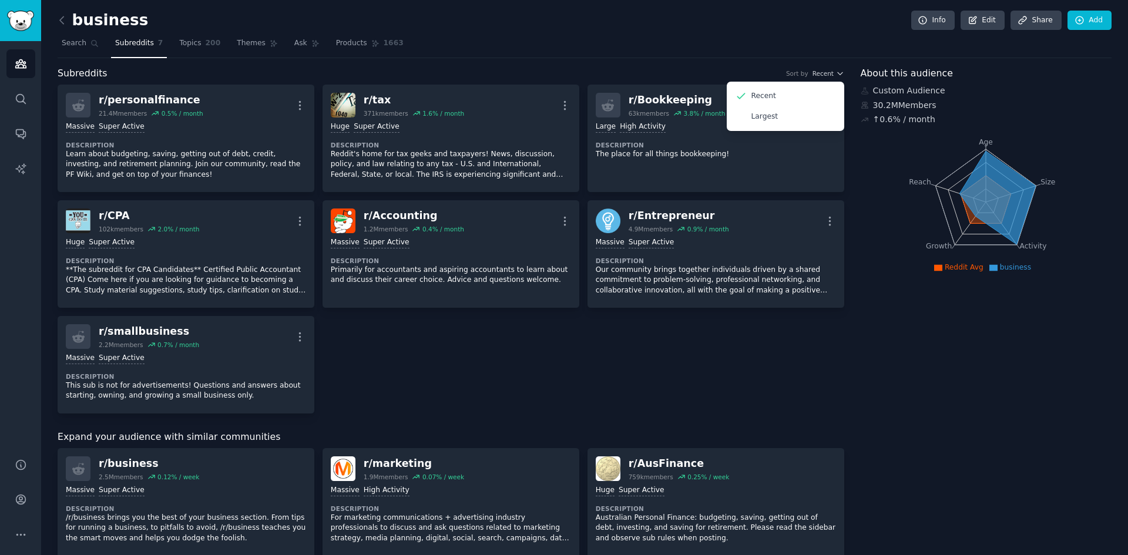
click at [633, 31] on div "business Info Edit Share Add" at bounding box center [585, 23] width 1054 height 24
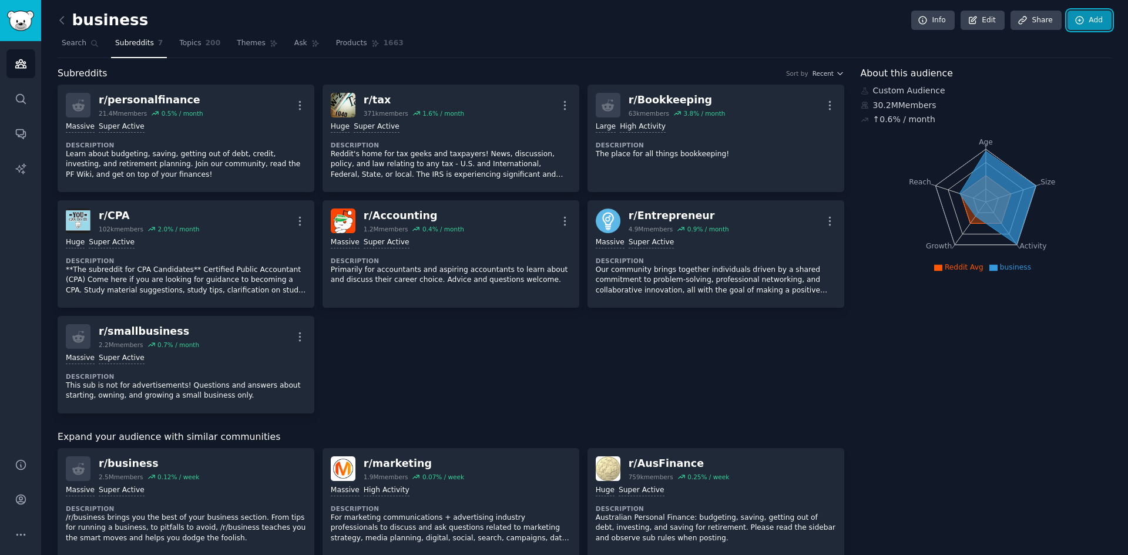
click at [1094, 18] on link "Add" at bounding box center [1090, 21] width 44 height 20
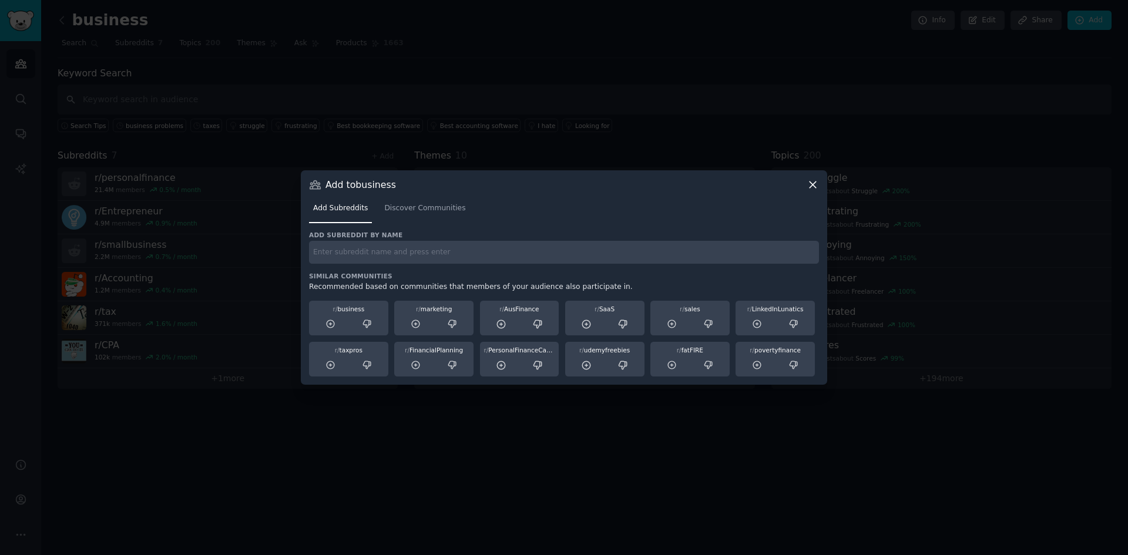
click at [401, 280] on h3 "Similar Communities" at bounding box center [564, 276] width 510 height 8
click at [427, 249] on input "text" at bounding box center [564, 252] width 510 height 23
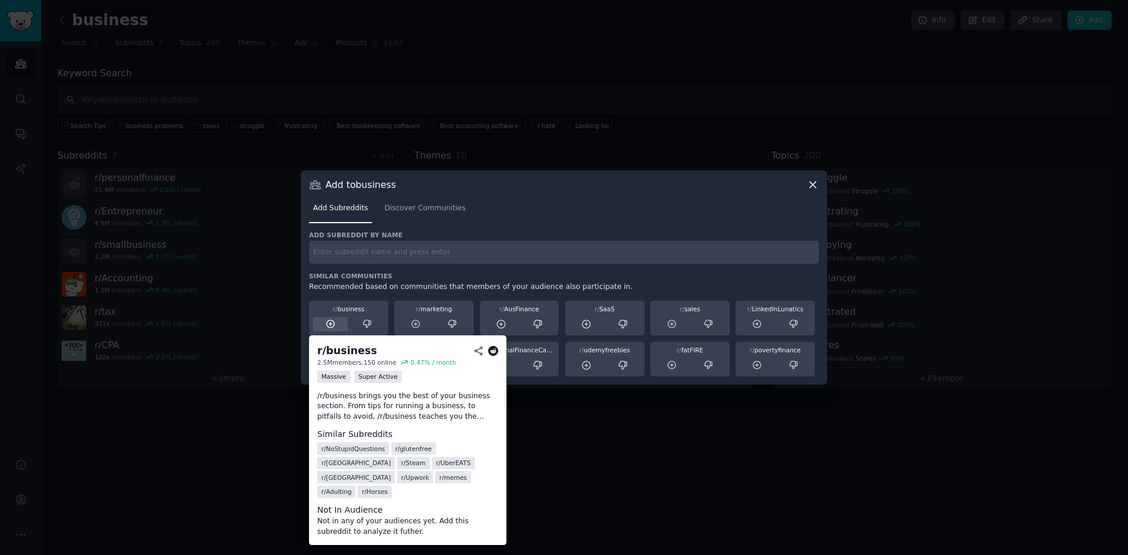
click at [336, 323] on div at bounding box center [330, 324] width 35 height 15
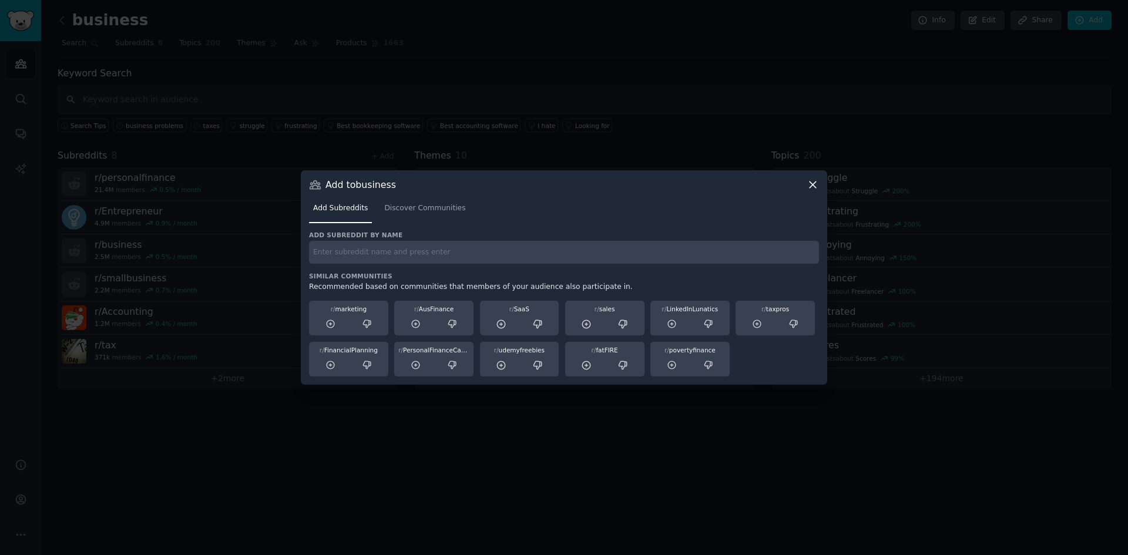
click at [815, 183] on icon at bounding box center [813, 185] width 6 height 6
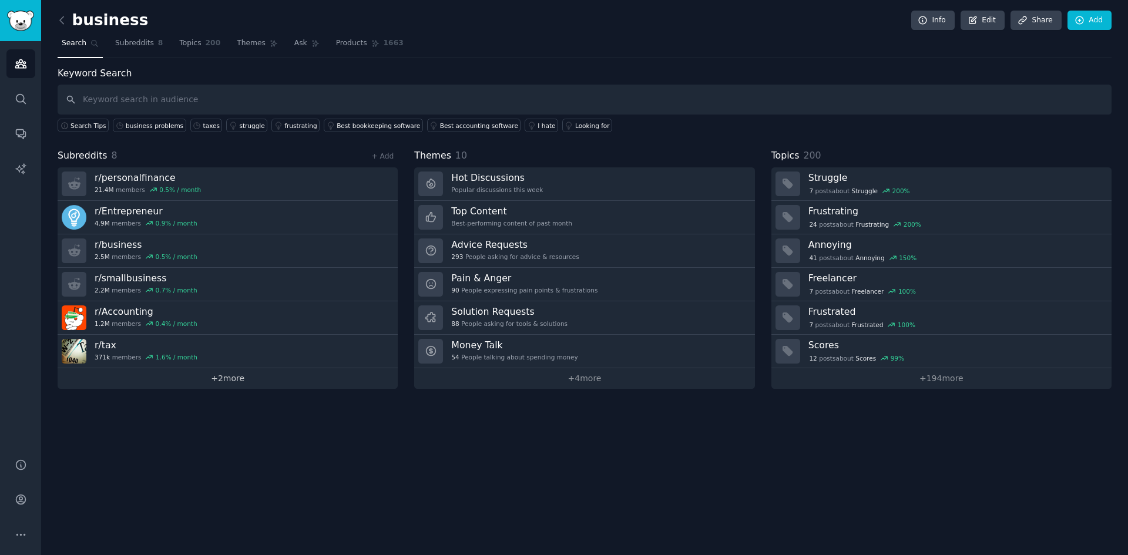
click at [302, 386] on link "+ 2 more" at bounding box center [228, 378] width 340 height 21
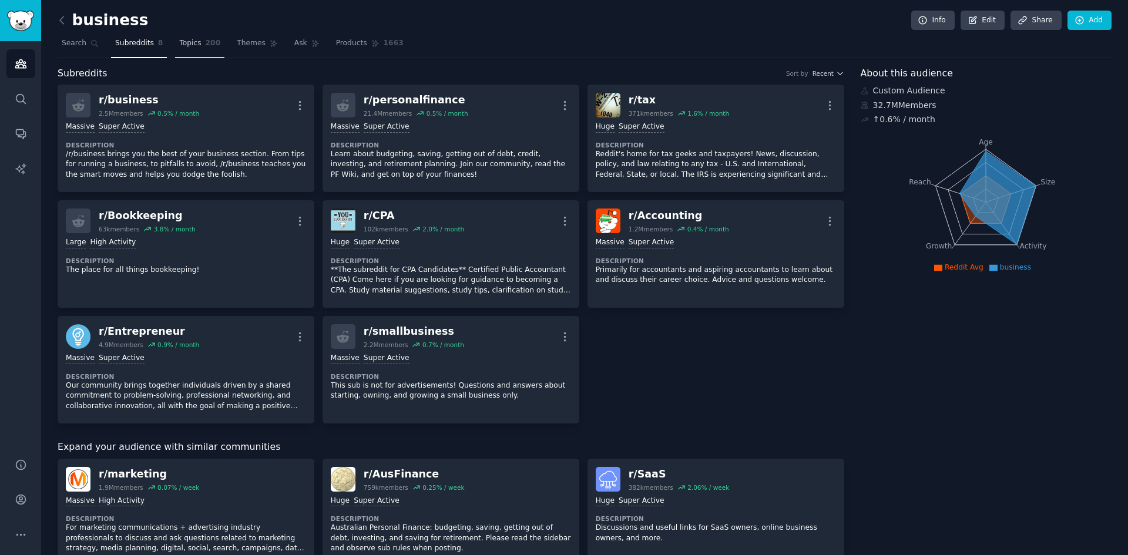
click at [206, 46] on span "200" at bounding box center [213, 43] width 15 height 11
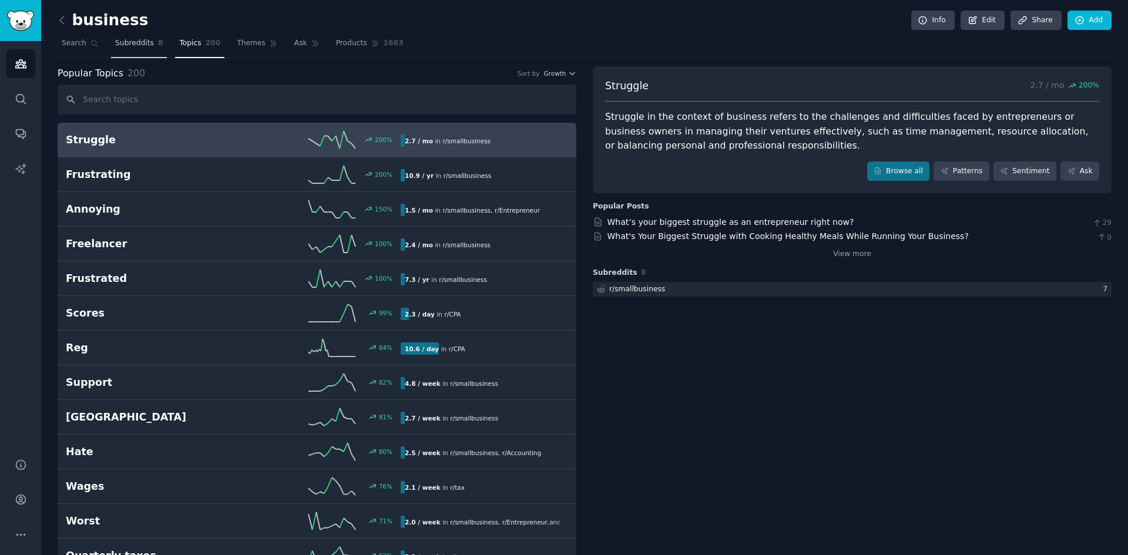
click at [141, 45] on span "Subreddits" at bounding box center [134, 43] width 39 height 11
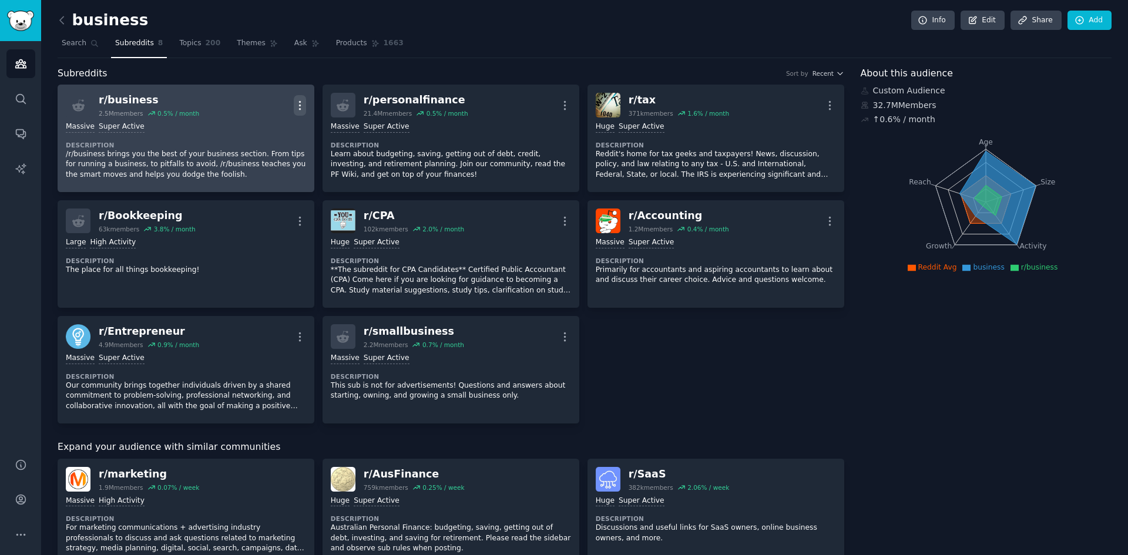
click at [301, 108] on icon "button" at bounding box center [300, 105] width 12 height 12
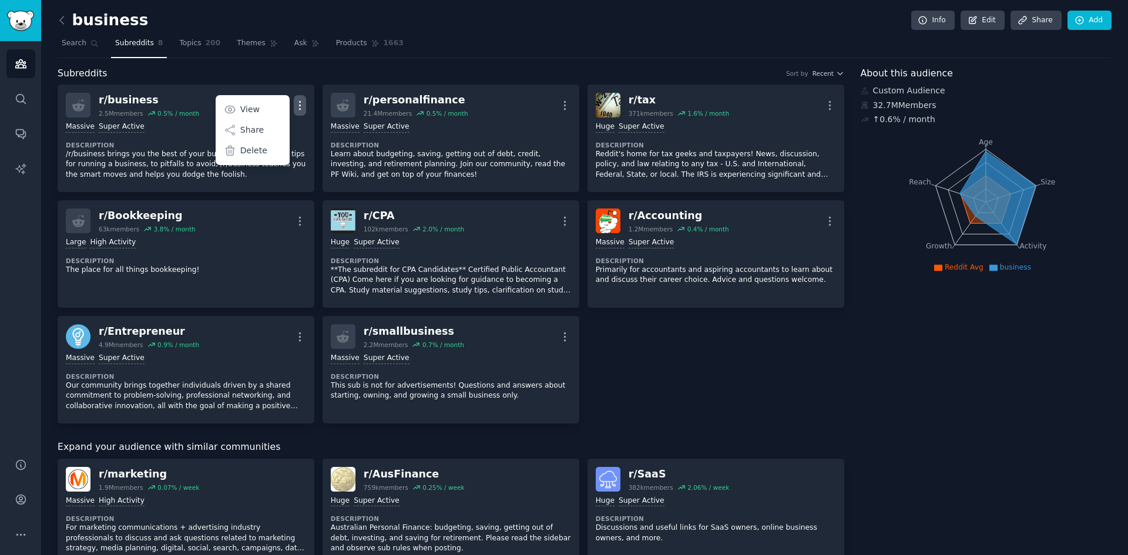
click at [439, 62] on div "business Info Edit Share Add Search Subreddits 8 Topics 200 Themes Ask Products…" at bounding box center [585, 513] width 1054 height 994
click at [79, 44] on span "Search" at bounding box center [74, 43] width 25 height 11
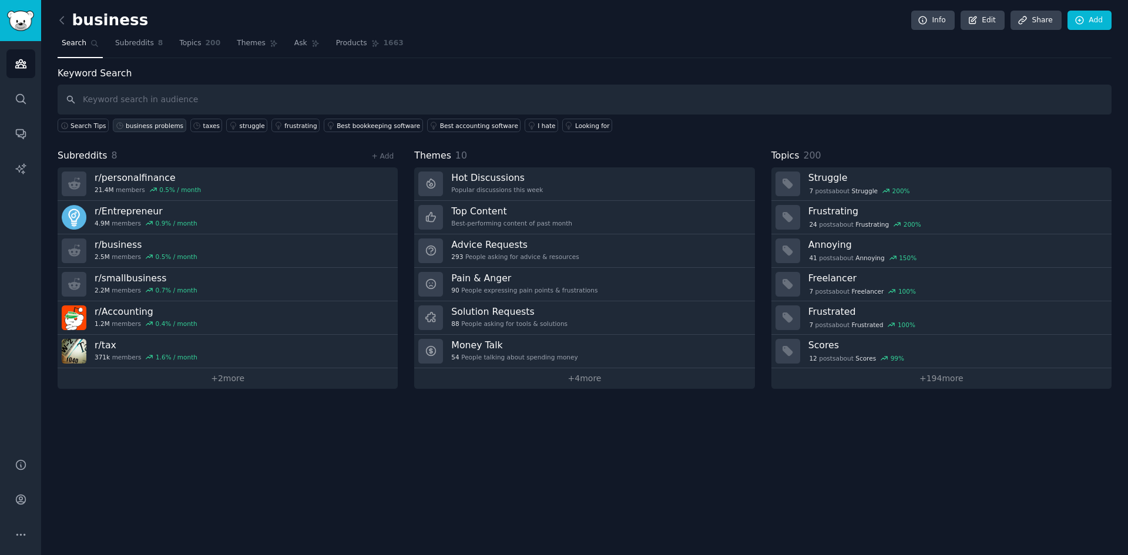
click at [139, 123] on div "business problems" at bounding box center [155, 126] width 58 height 8
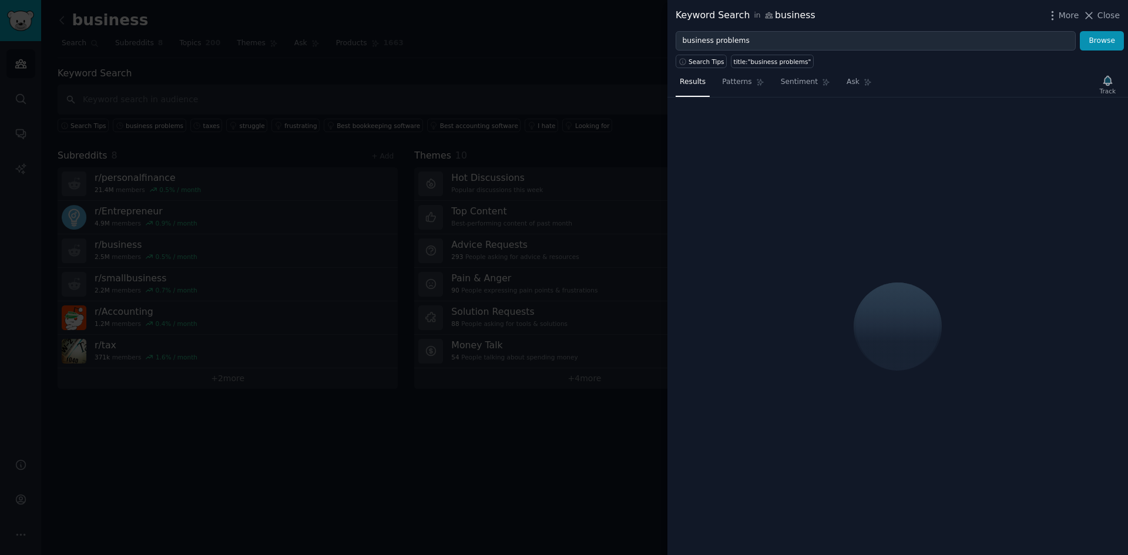
click at [569, 43] on div at bounding box center [564, 277] width 1128 height 555
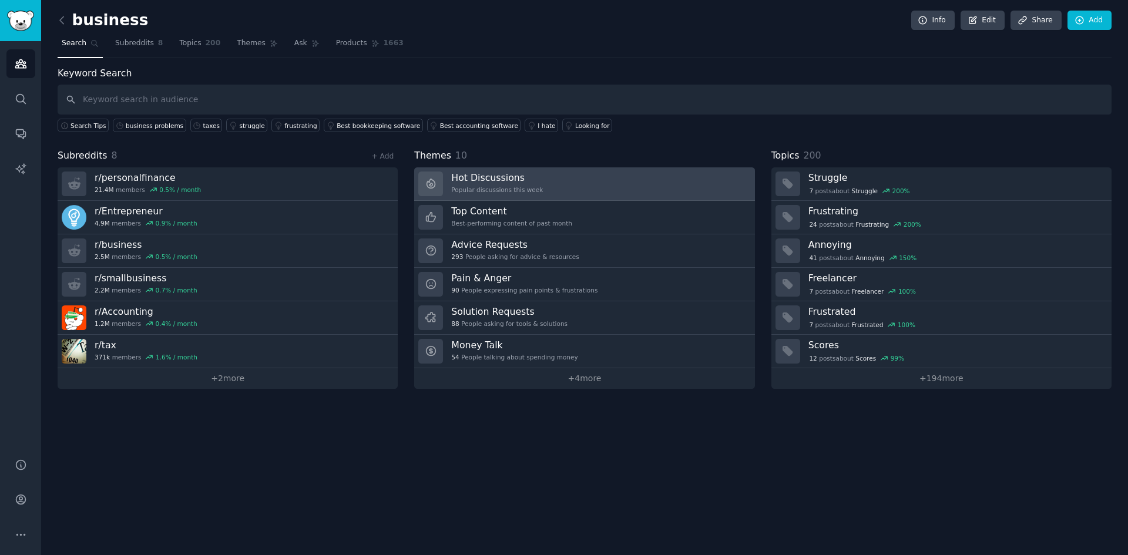
click at [598, 185] on link "Hot Discussions Popular discussions this week" at bounding box center [584, 183] width 340 height 33
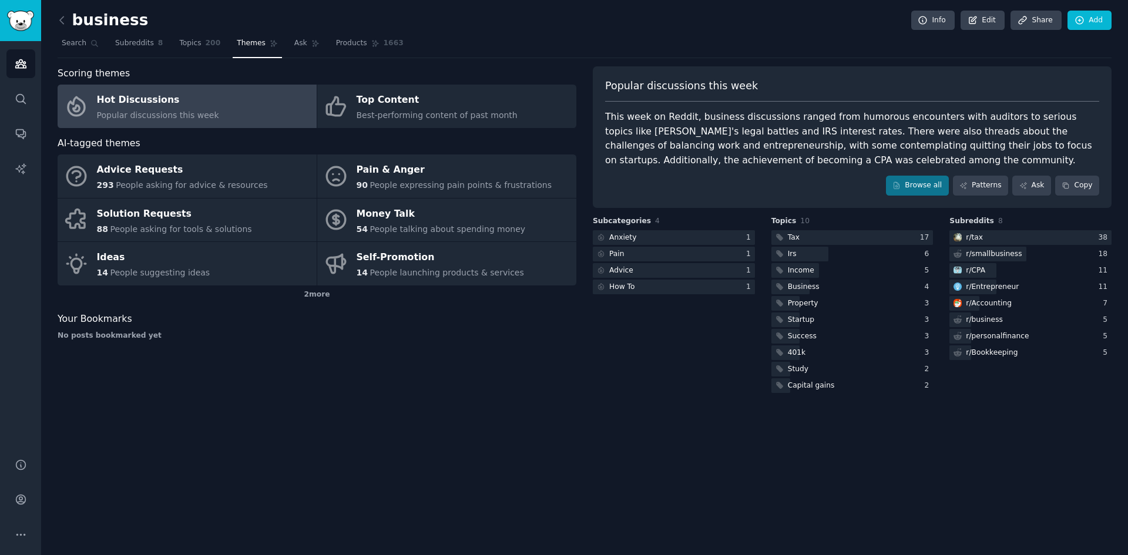
click at [597, 435] on div "business Info Edit Share Add Search Subreddits 8 Topics 200 Themes Ask Products…" at bounding box center [584, 277] width 1087 height 555
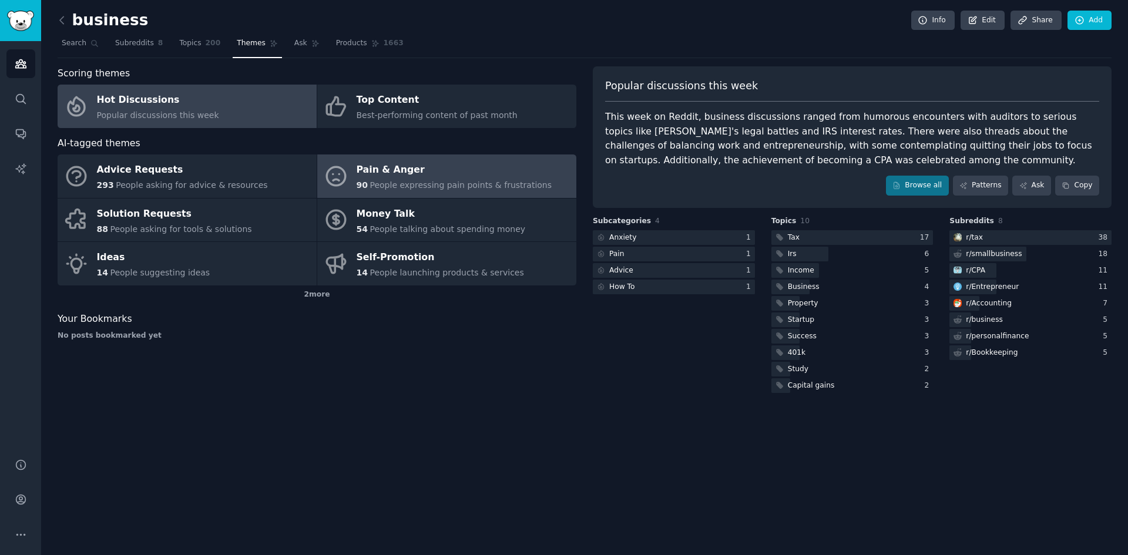
click at [500, 174] on div "Pain & Anger" at bounding box center [455, 170] width 196 height 19
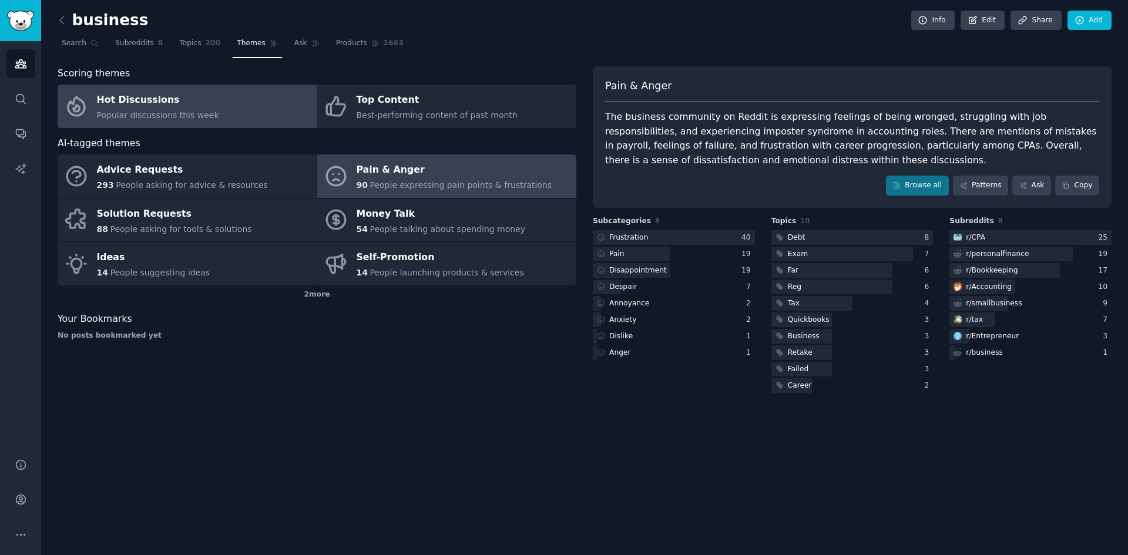
click at [229, 112] on link "Hot Discussions Popular discussions this week" at bounding box center [187, 106] width 259 height 43
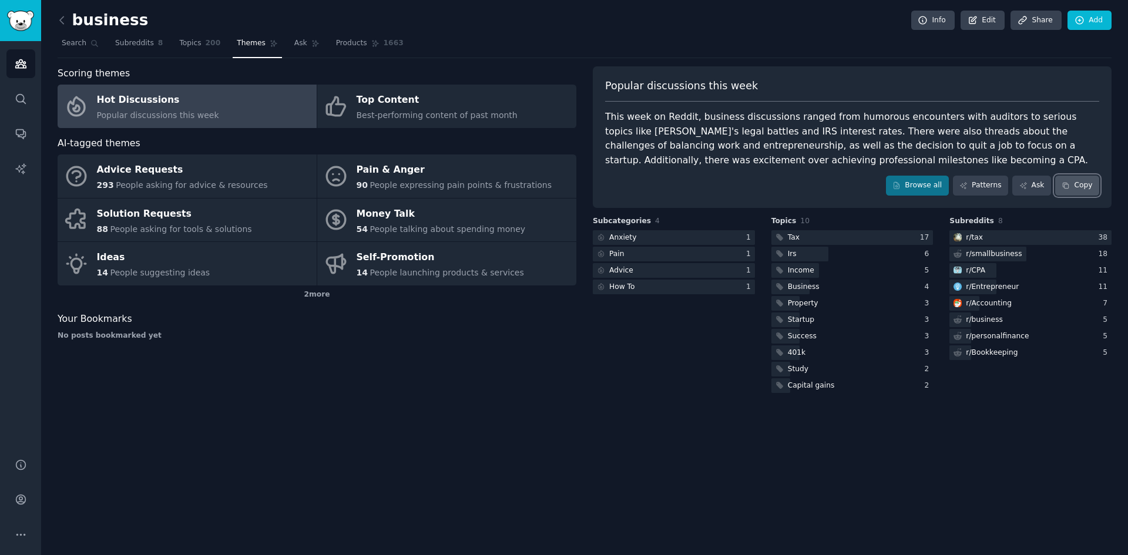
click at [1081, 187] on button "Copy" at bounding box center [1077, 186] width 44 height 20
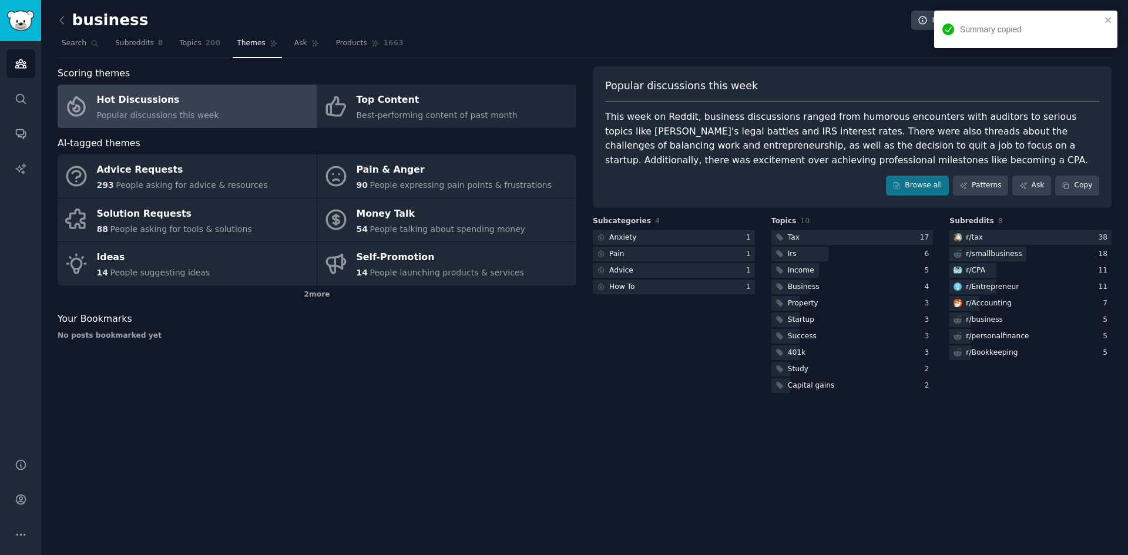
click at [1037, 135] on div "This week on Reddit, business discussions ranged from humorous encounters with …" at bounding box center [852, 139] width 494 height 58
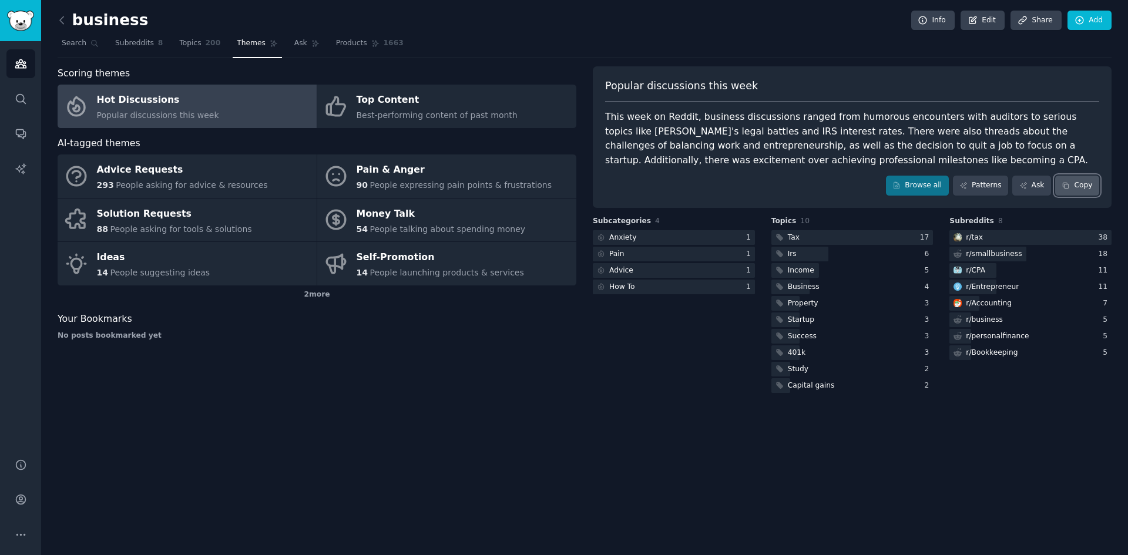
click at [1088, 187] on button "Copy" at bounding box center [1077, 186] width 44 height 20
click at [1078, 185] on button "Copy" at bounding box center [1077, 186] width 44 height 20
drag, startPoint x: 743, startPoint y: 134, endPoint x: 675, endPoint y: 132, distance: 68.2
click at [675, 132] on div "This week on Reddit, business discussions ranged from humorous encounters with …" at bounding box center [852, 139] width 494 height 58
copy div "IRS interest rates"
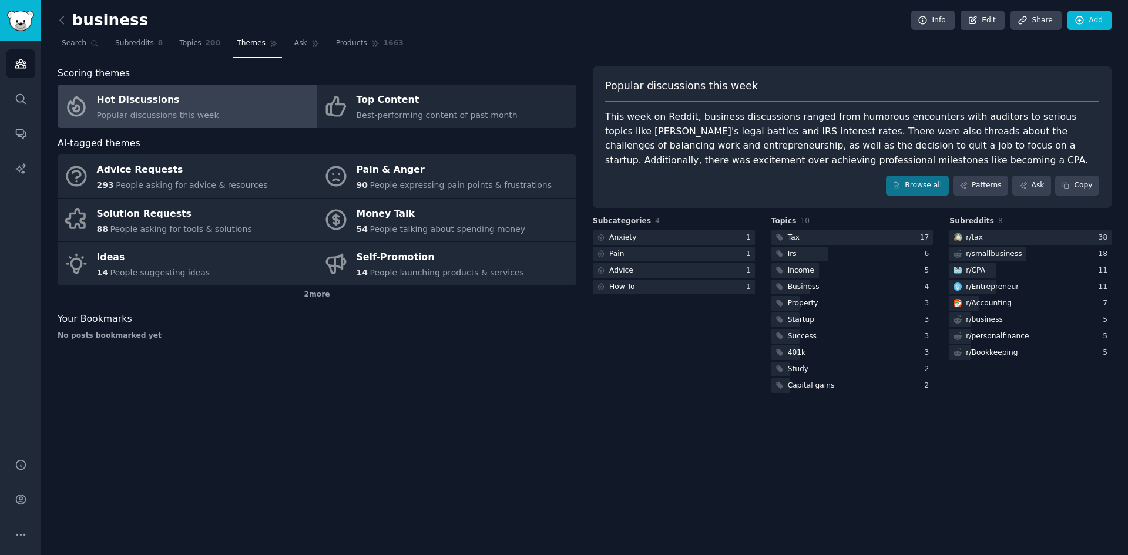
click at [757, 197] on div "Popular discussions this week This week on Reddit, business discussions ranged …" at bounding box center [852, 137] width 519 height 142
click at [509, 390] on div "Scoring themes Hot Discussions Popular discussions this week Top Content Best-p…" at bounding box center [317, 230] width 519 height 329
click at [321, 300] on div "2 more" at bounding box center [317, 295] width 519 height 19
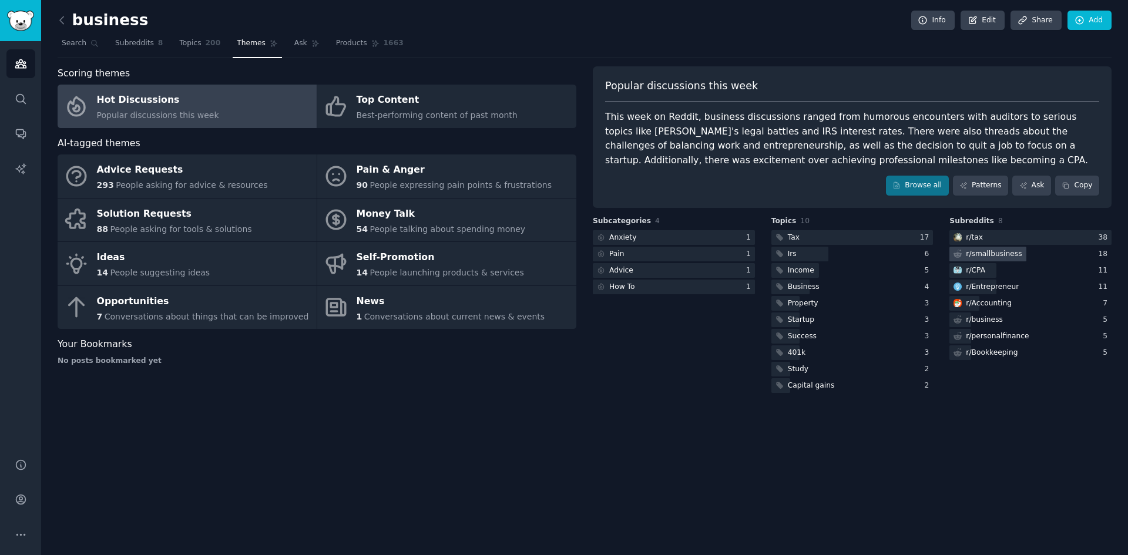
click at [1011, 254] on div "r/ smallbusiness" at bounding box center [994, 254] width 56 height 11
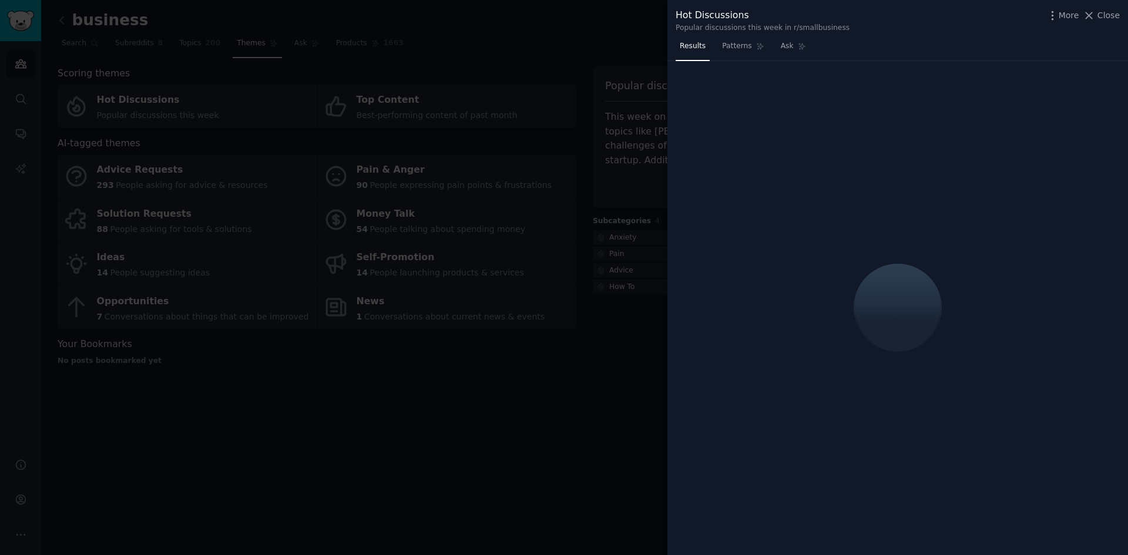
click at [640, 32] on div at bounding box center [564, 277] width 1128 height 555
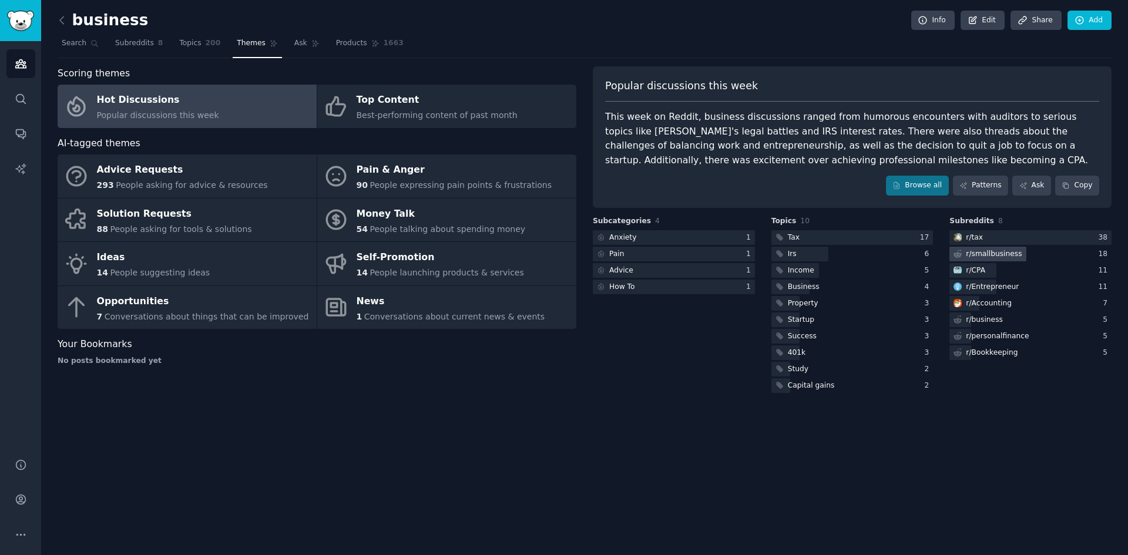
click at [1071, 254] on div "r/ smallbusiness" at bounding box center [1031, 254] width 162 height 15
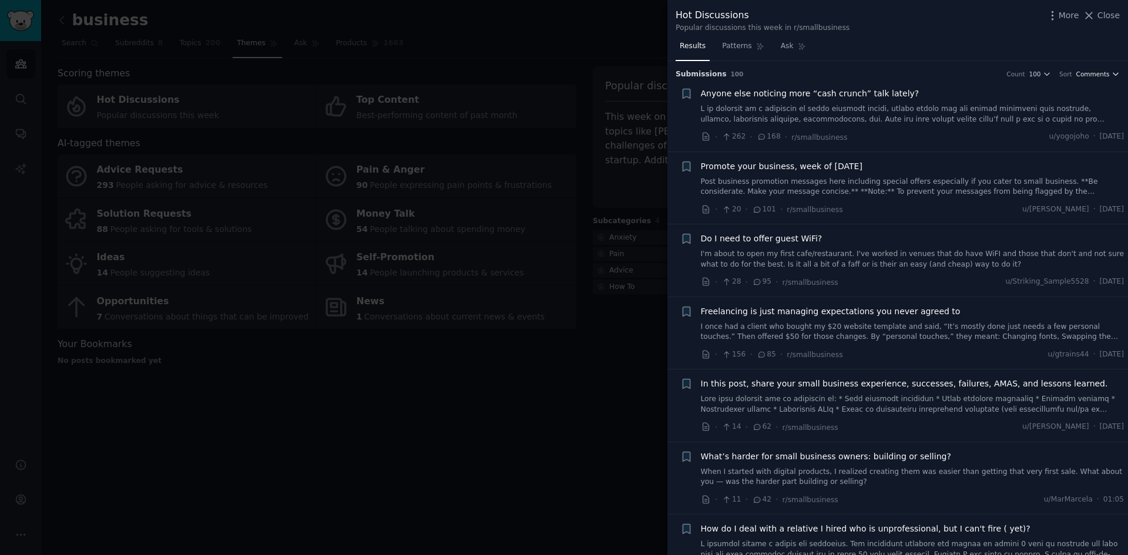
click at [1101, 77] on span "Comments" at bounding box center [1093, 74] width 33 height 8
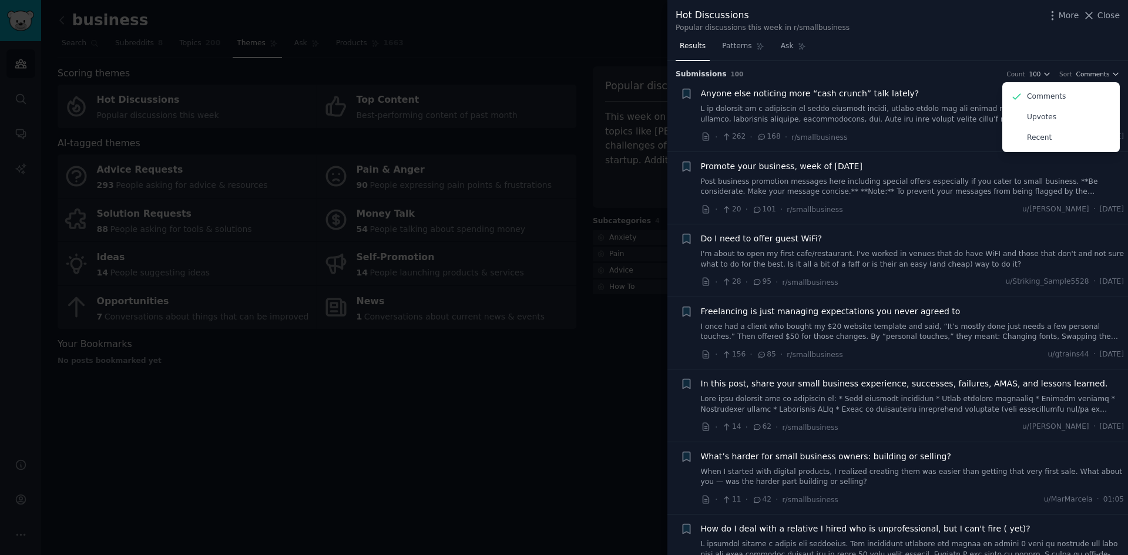
click at [1001, 19] on div "Hot Discussions Popular discussions this week in r/smallbusiness More Close" at bounding box center [898, 20] width 444 height 25
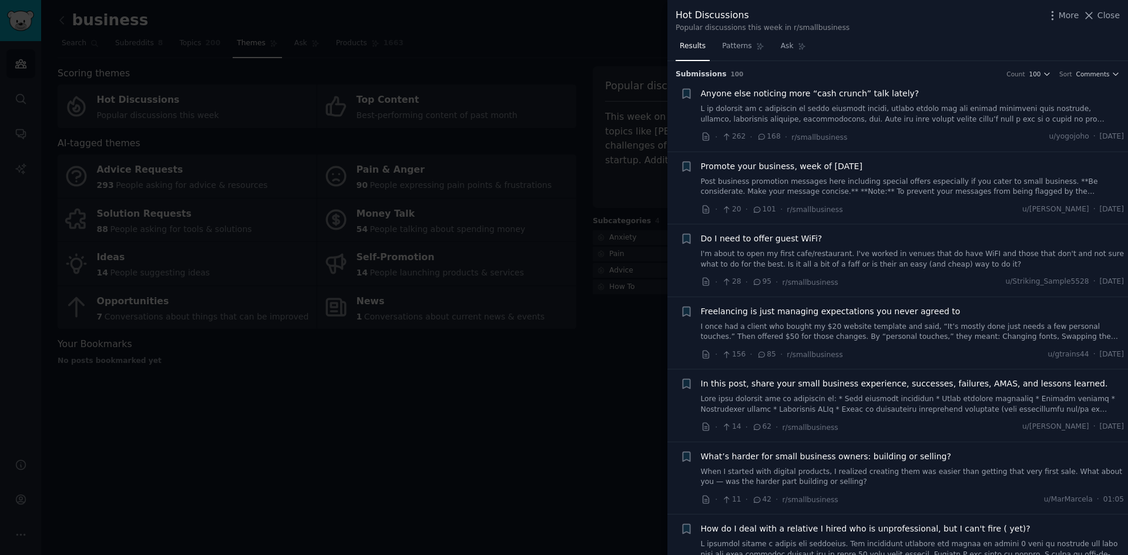
click at [605, 24] on div at bounding box center [564, 277] width 1128 height 555
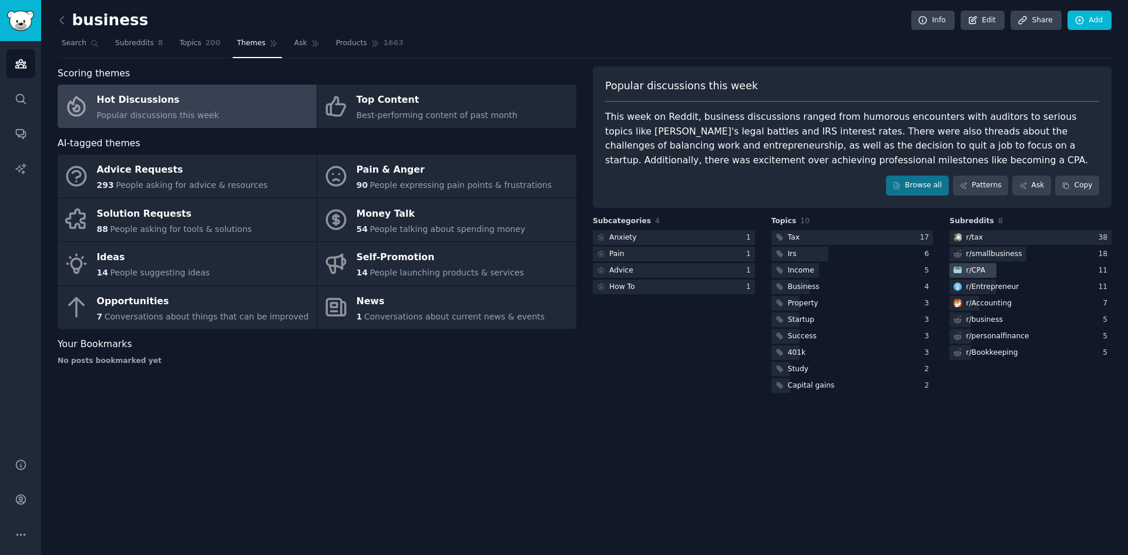
click at [1044, 270] on div "r/ CPA" at bounding box center [1031, 270] width 162 height 15
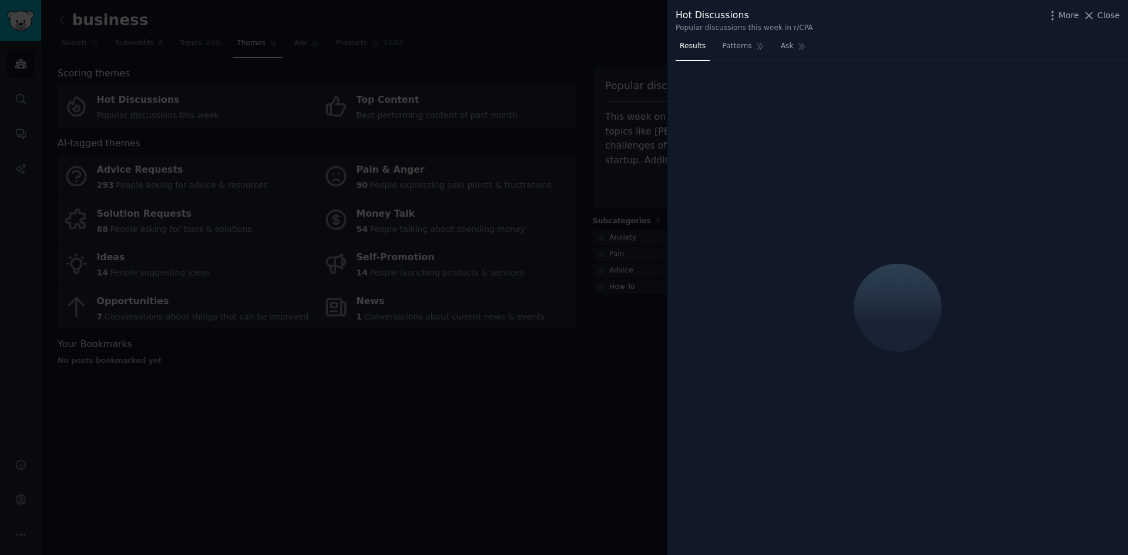
click at [626, 29] on div at bounding box center [564, 277] width 1128 height 555
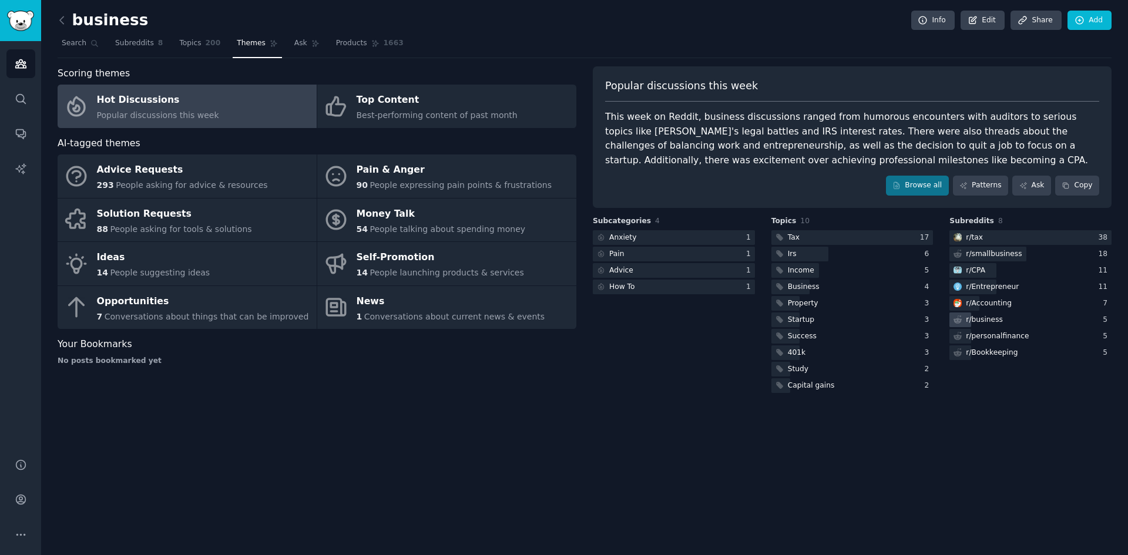
click at [1051, 314] on div "r/ business" at bounding box center [1031, 320] width 162 height 15
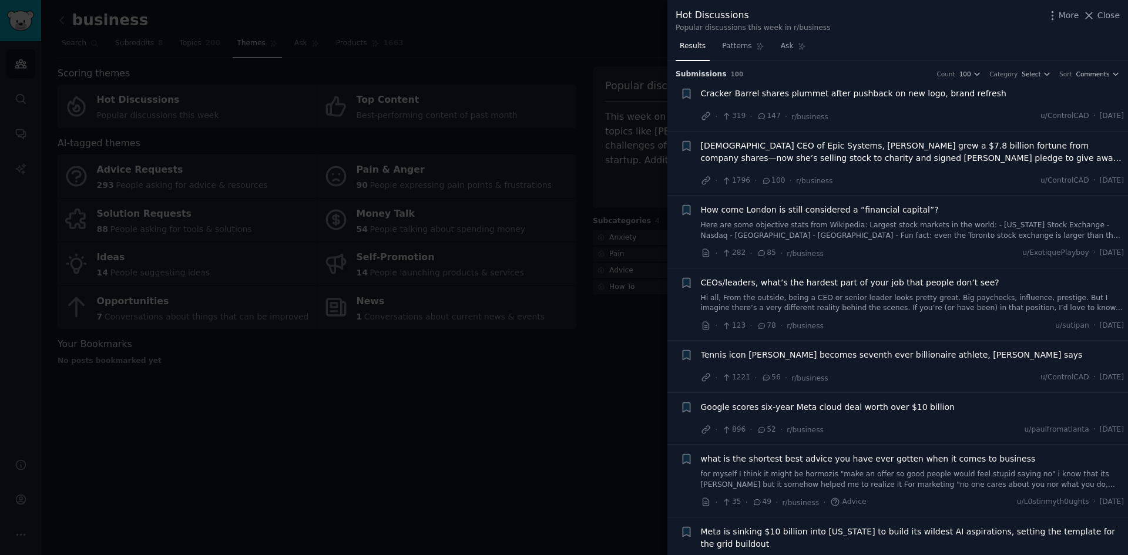
click at [614, 38] on div at bounding box center [564, 277] width 1128 height 555
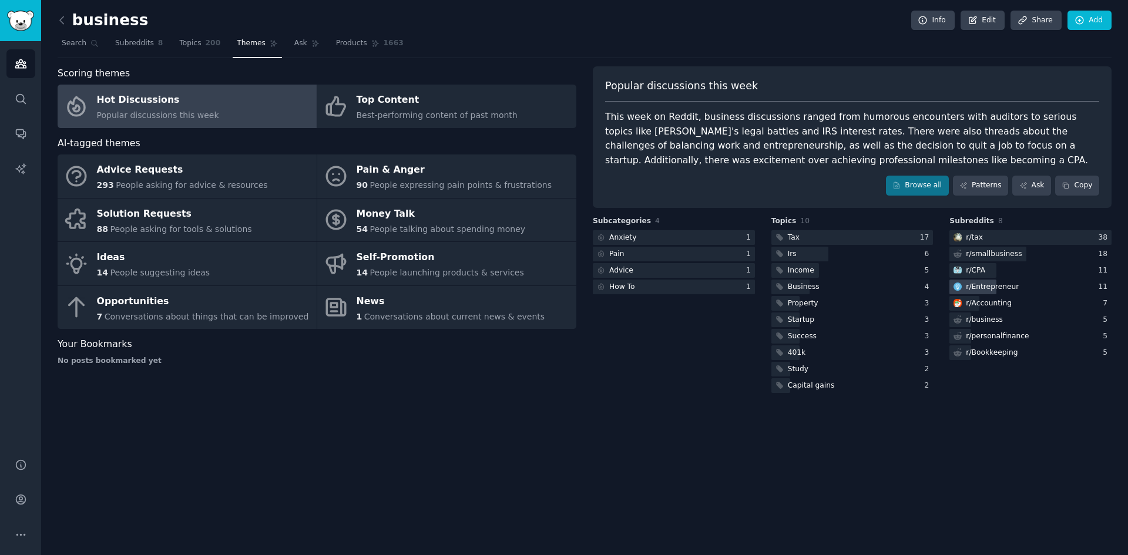
click at [1060, 287] on div "r/ Entrepreneur" at bounding box center [1031, 287] width 162 height 15
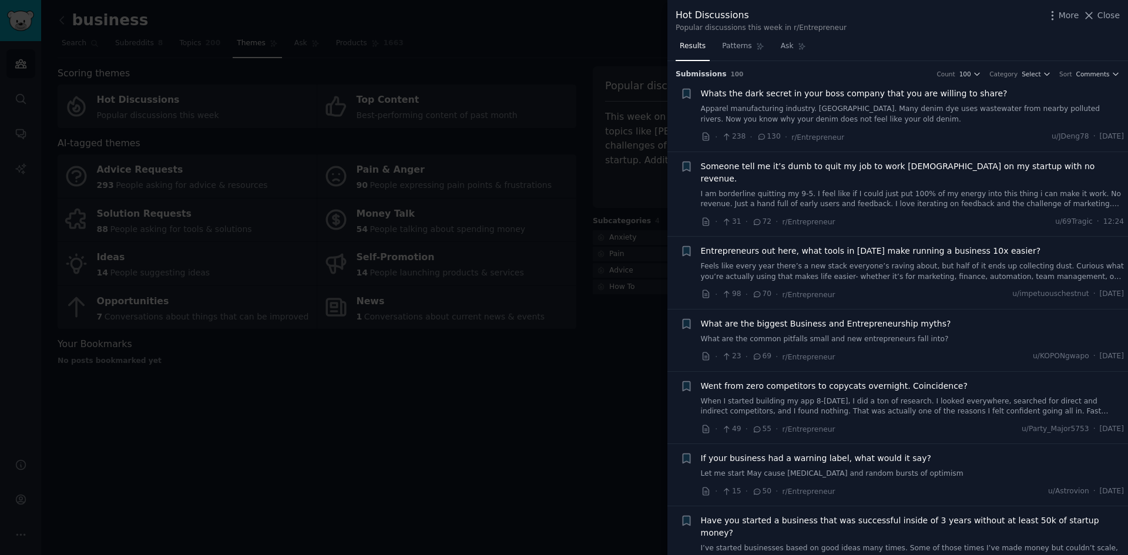
click at [642, 9] on div at bounding box center [564, 277] width 1128 height 555
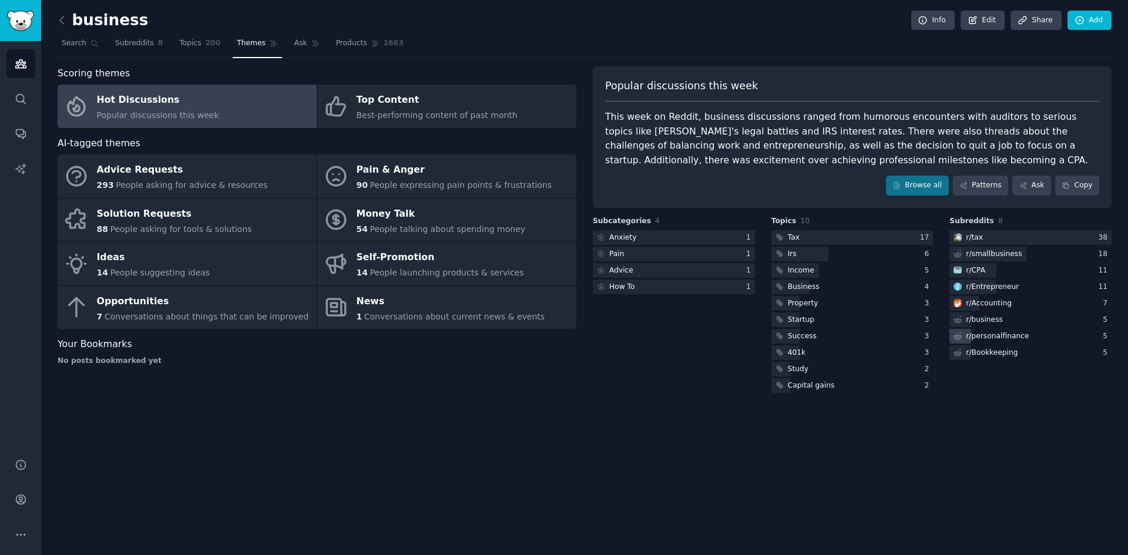
click at [1049, 338] on div "r/ personalfinance" at bounding box center [1031, 336] width 162 height 15
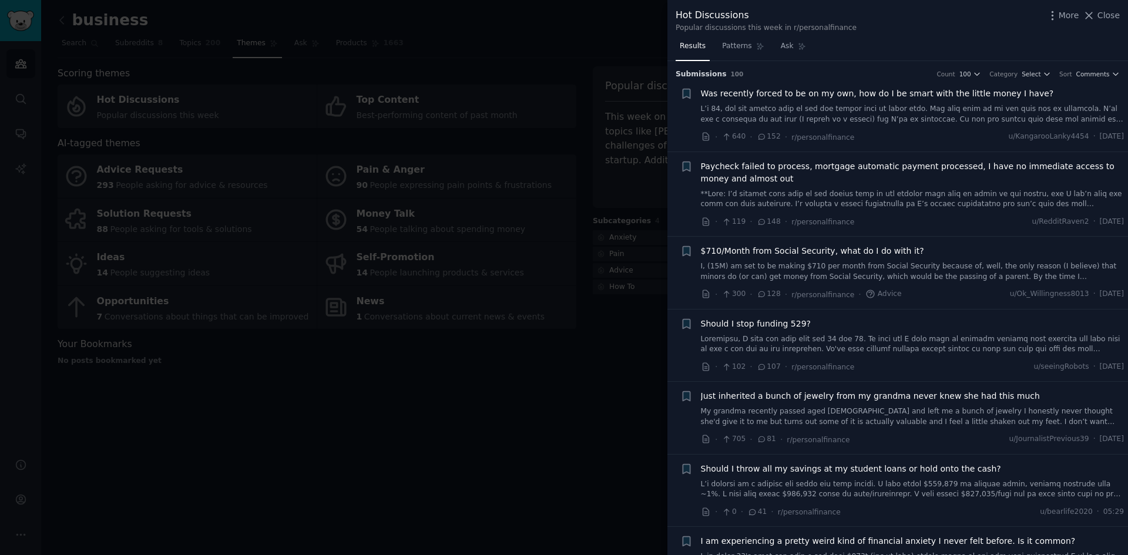
scroll to position [59, 0]
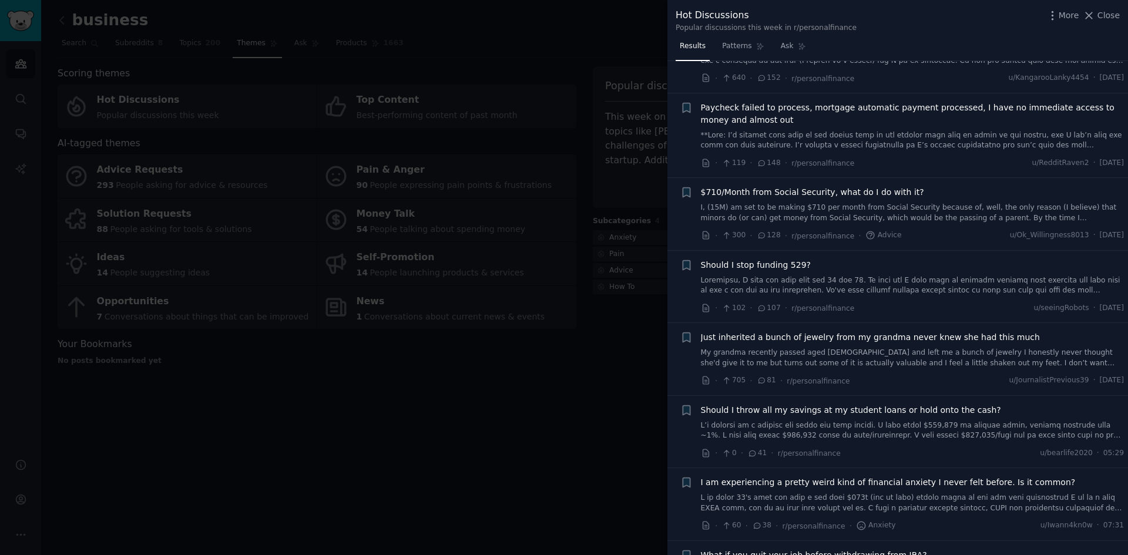
click at [524, 19] on div at bounding box center [564, 277] width 1128 height 555
